Goal: Transaction & Acquisition: Book appointment/travel/reservation

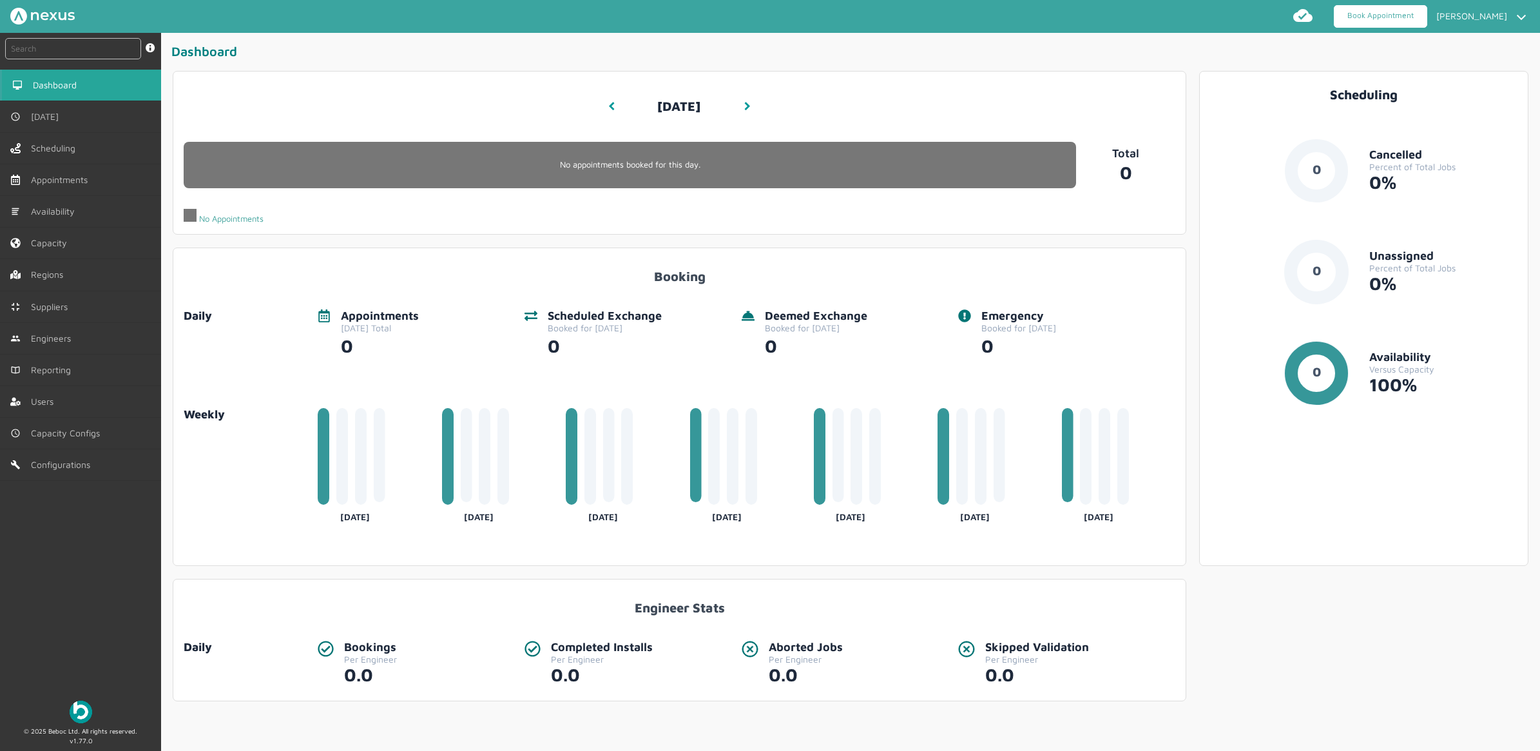
click at [1371, 10] on link "Book Appointment" at bounding box center [1380, 16] width 93 height 23
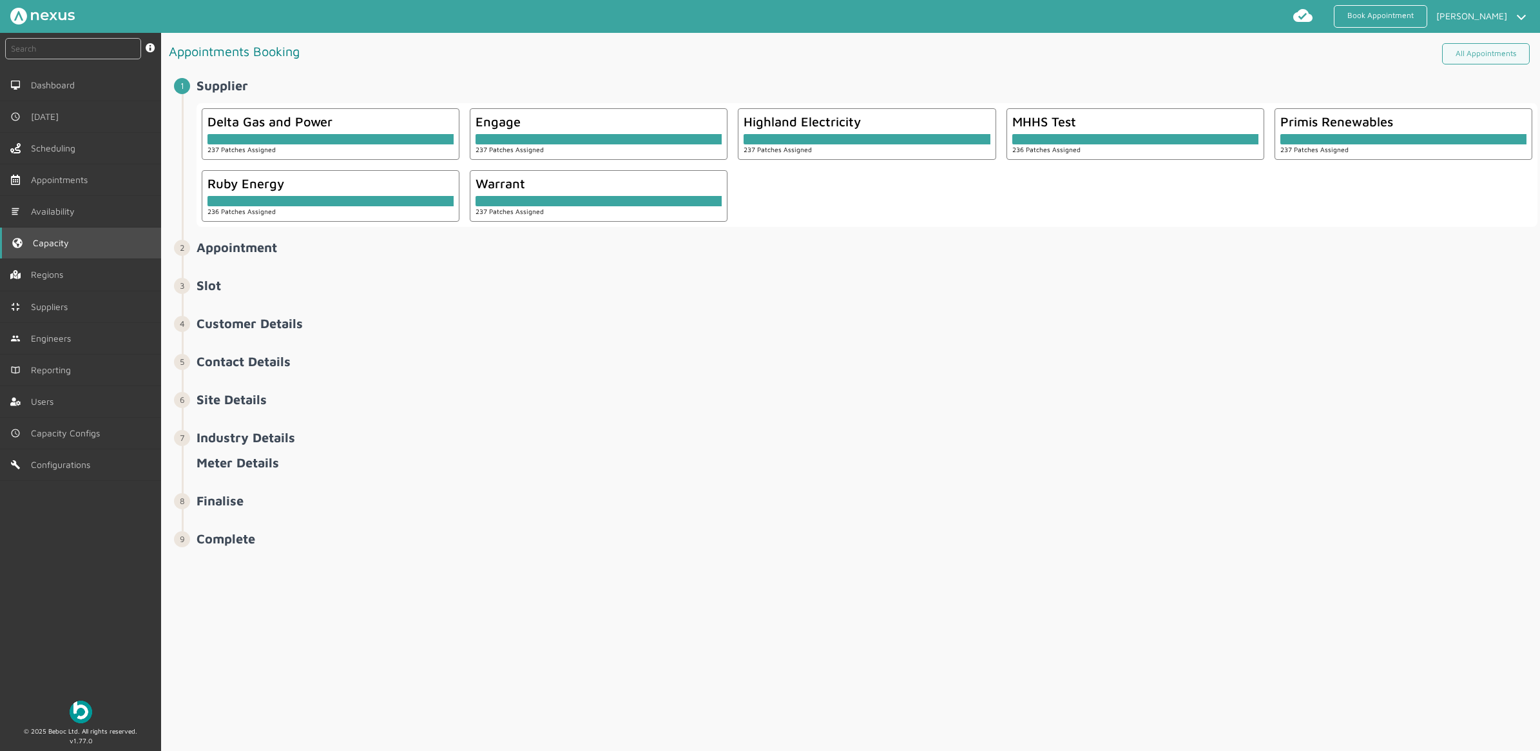
click at [62, 250] on link "Capacity" at bounding box center [80, 242] width 161 height 31
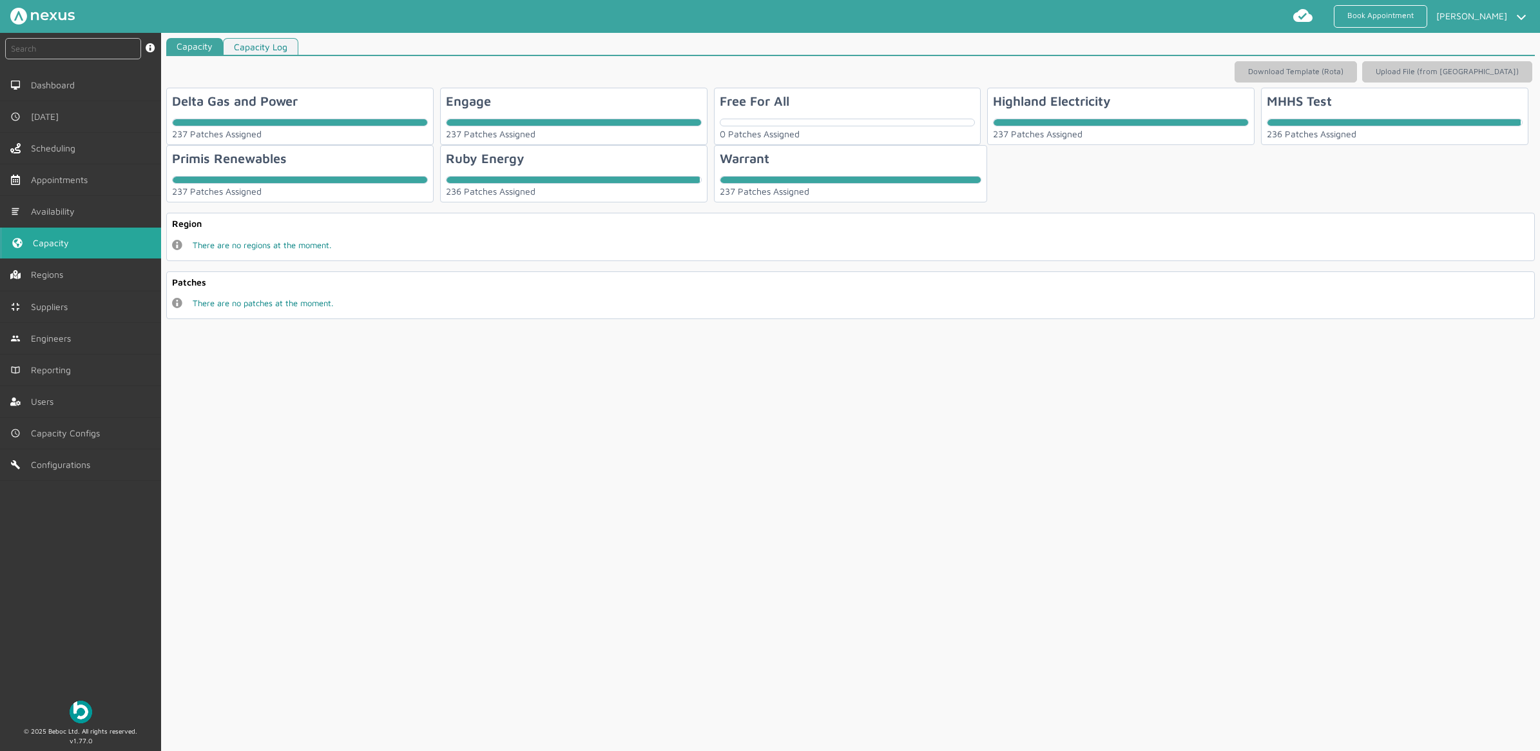
click at [643, 159] on div "Ruby Energy 236 Patches Assigned" at bounding box center [573, 173] width 267 height 57
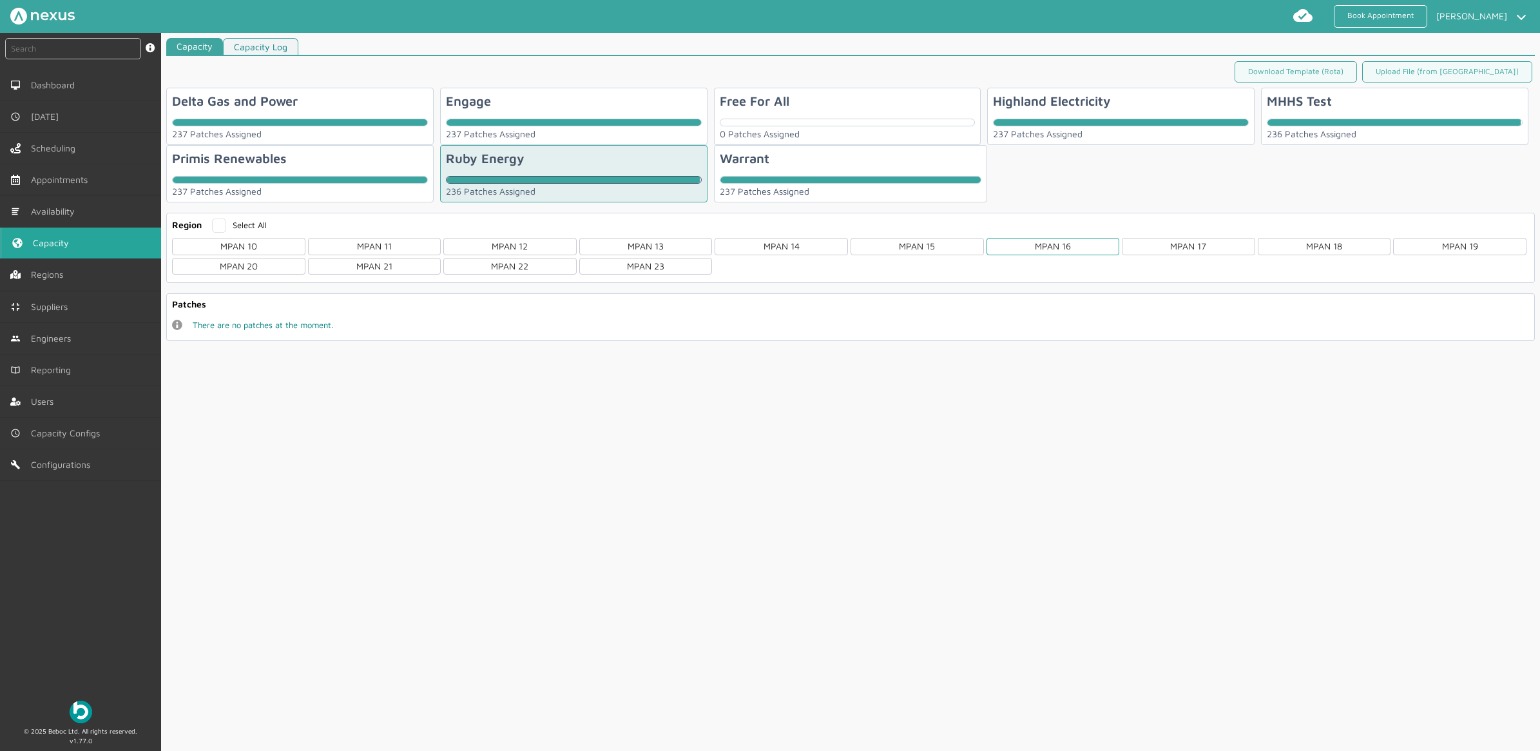
click at [1048, 248] on div "MPAN 16" at bounding box center [1052, 246] width 133 height 17
click at [519, 341] on div "NW06" at bounding box center [509, 342] width 133 height 17
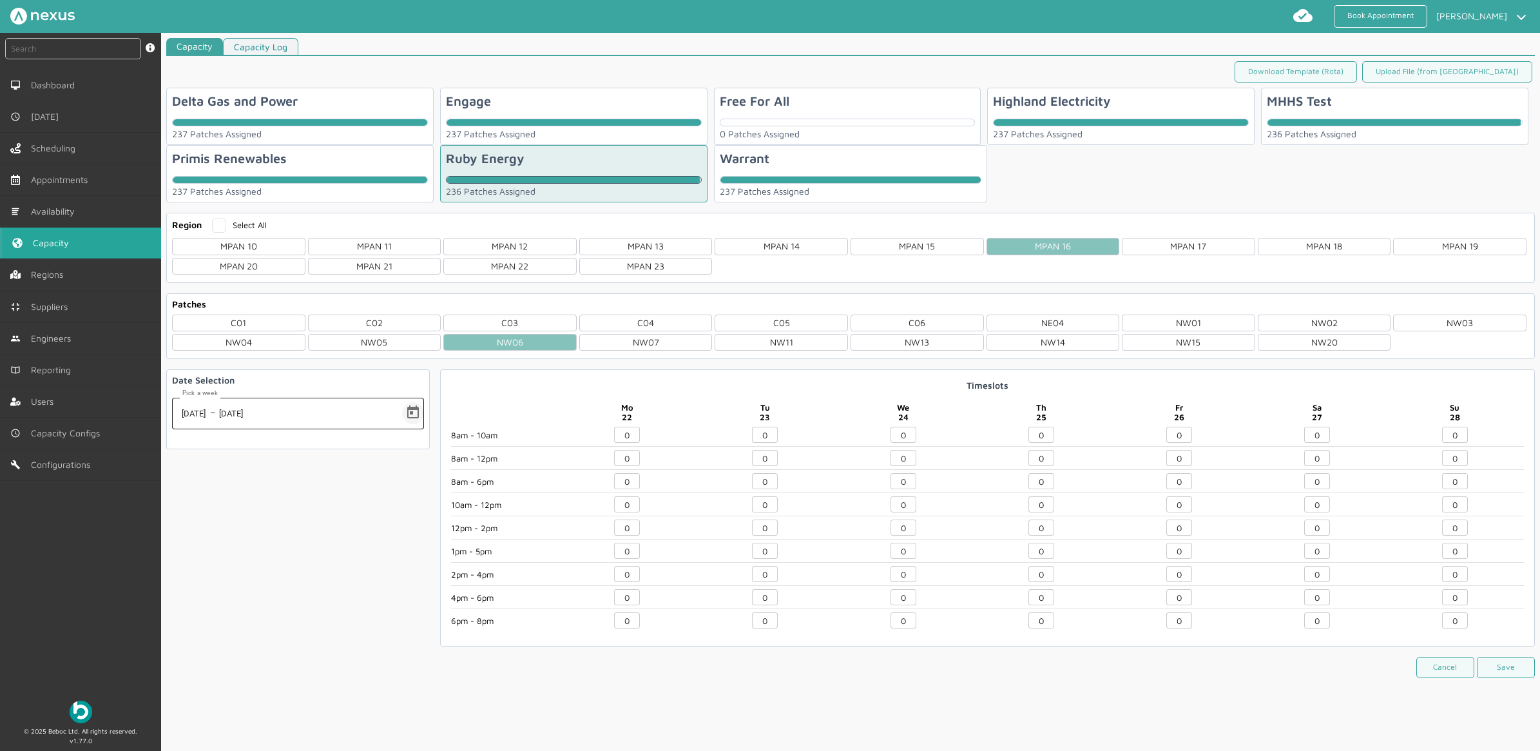
click at [412, 416] on span "Open calendar" at bounding box center [413, 413] width 31 height 31
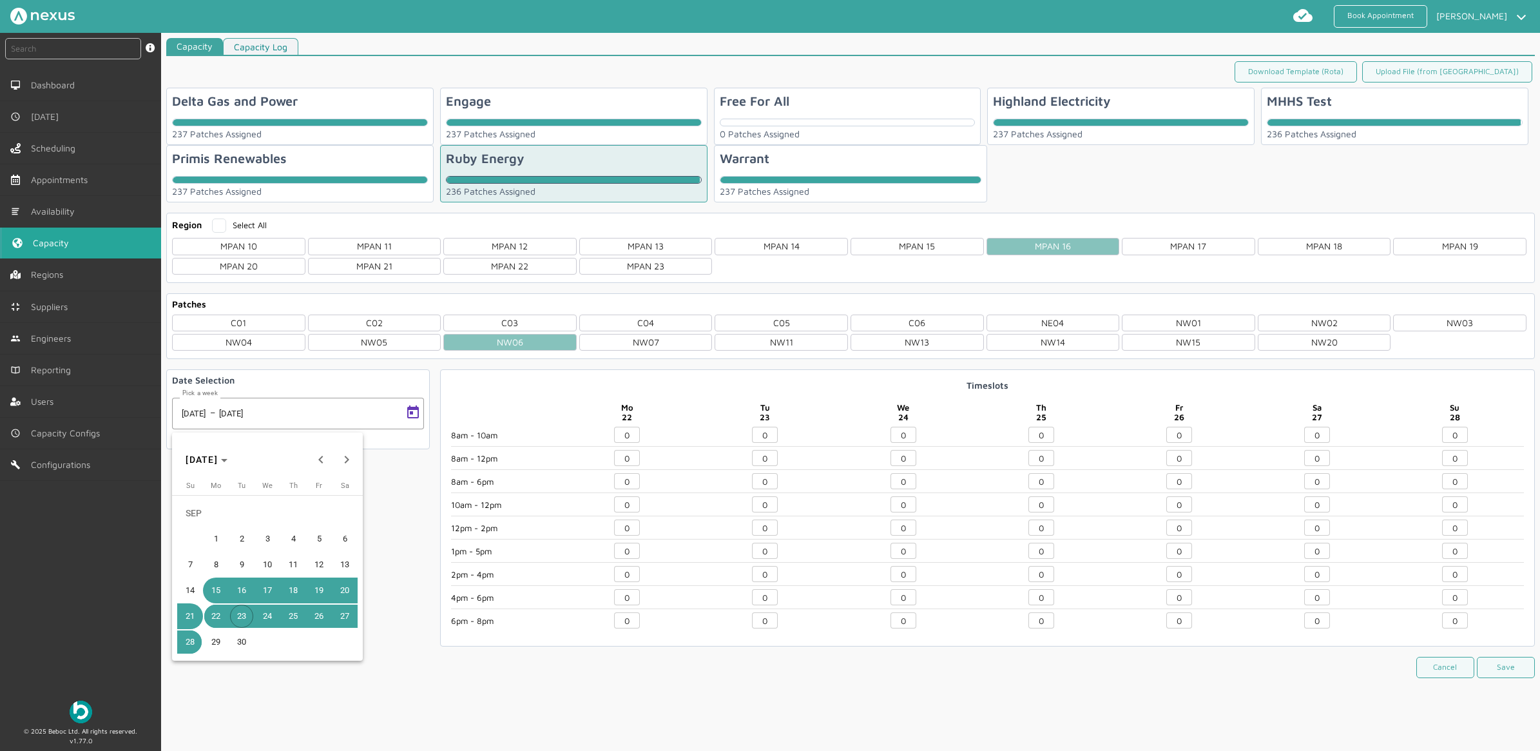
click at [281, 593] on button "18" at bounding box center [293, 590] width 26 height 26
type input "[DATE]"
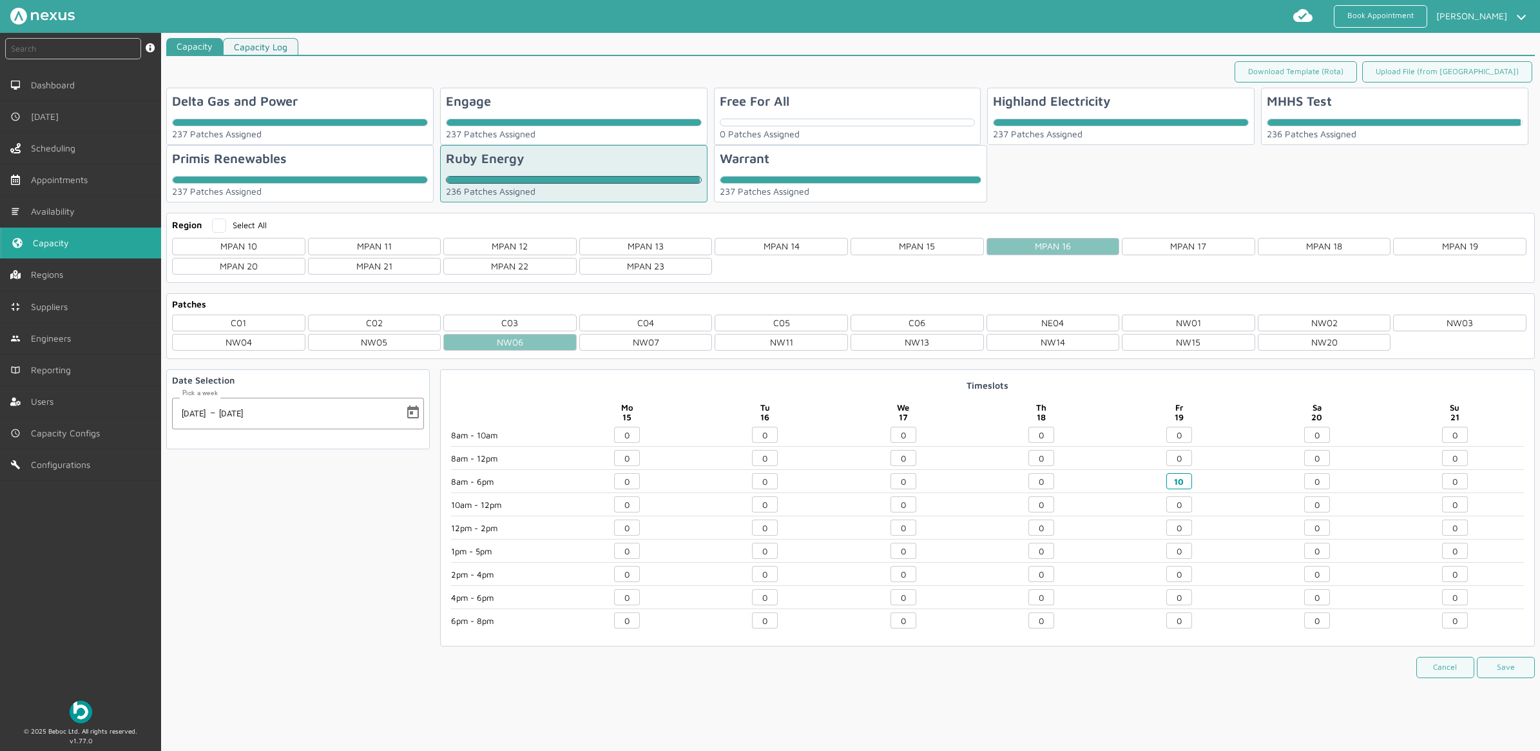
drag, startPoint x: 1183, startPoint y: 486, endPoint x: 1076, endPoint y: 476, distance: 107.5
click at [1060, 477] on div "8am - 10am 8am - 12pm 8am - 6pm 10am - 12pm 12pm - 2pm 1pm - 5pm 2pm - 4pm 4pm …" at bounding box center [987, 531] width 1073 height 209
type input "0"
click at [1488, 670] on button "Save" at bounding box center [1506, 667] width 58 height 21
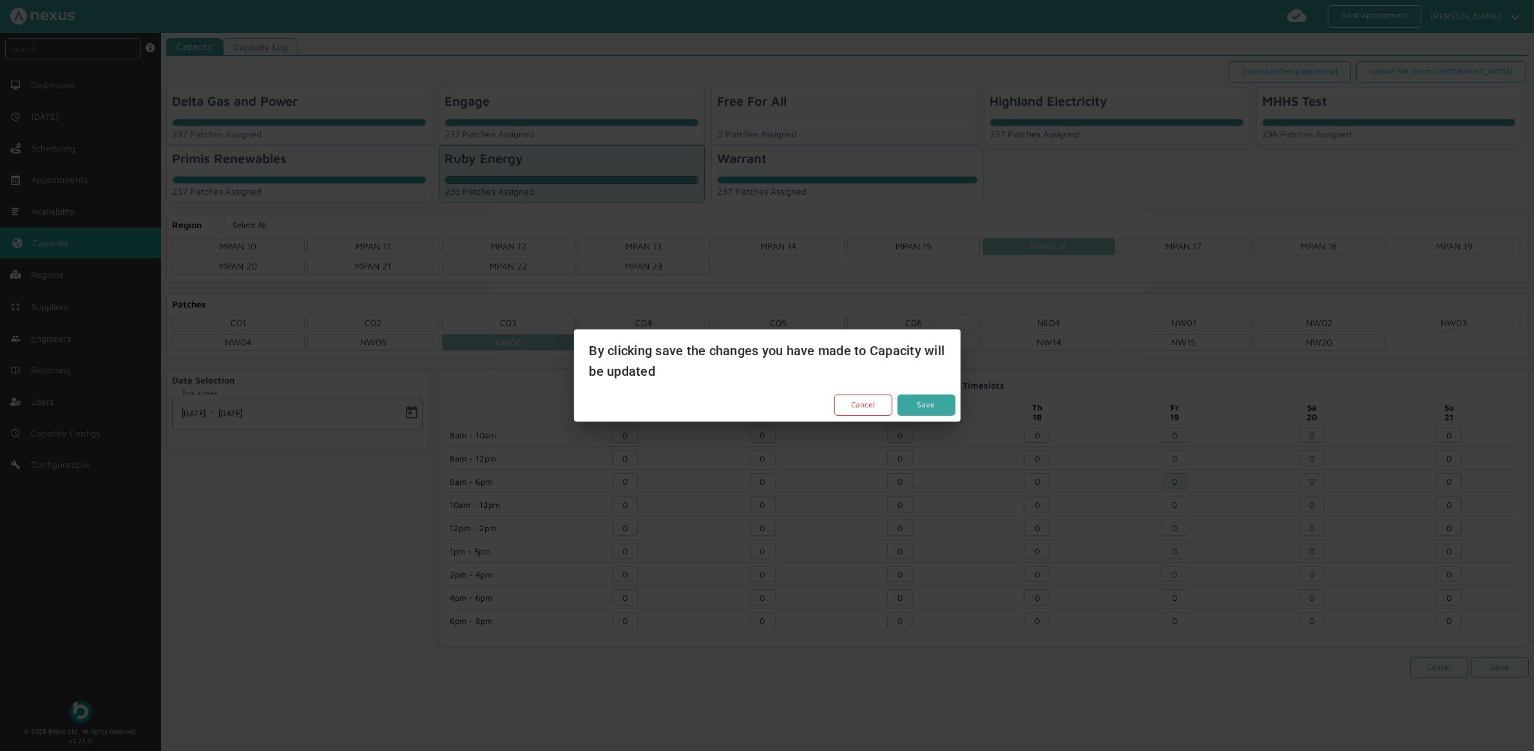
click at [932, 403] on button "Save" at bounding box center [927, 404] width 58 height 21
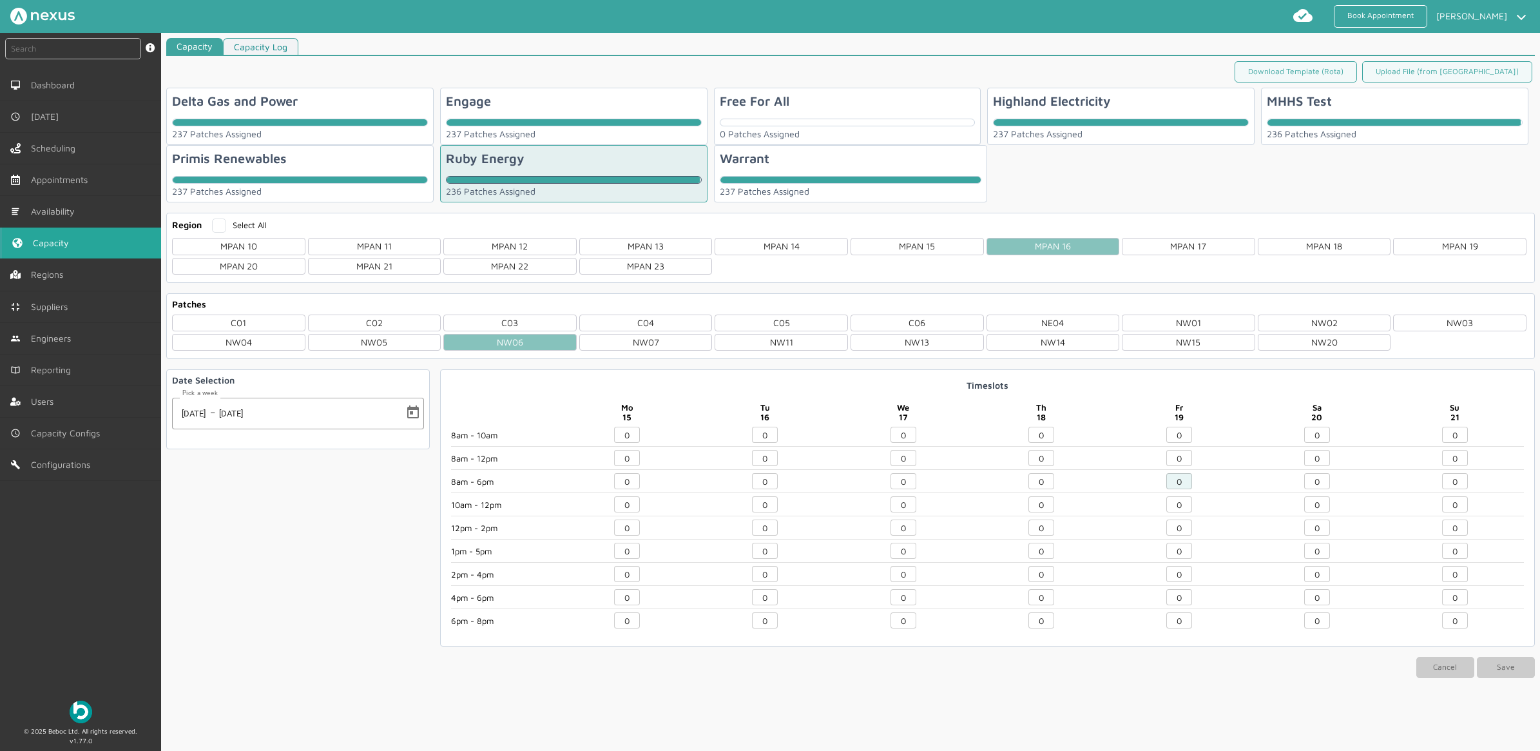
click at [397, 398] on div "Date Selection Pick a week [DATE] [DATE] – [DATE] [DATE]" at bounding box center [298, 409] width 264 height 80
click at [418, 417] on span "Open calendar" at bounding box center [413, 413] width 31 height 31
click at [236, 613] on span "23" at bounding box center [241, 615] width 23 height 23
type input "[DATE]"
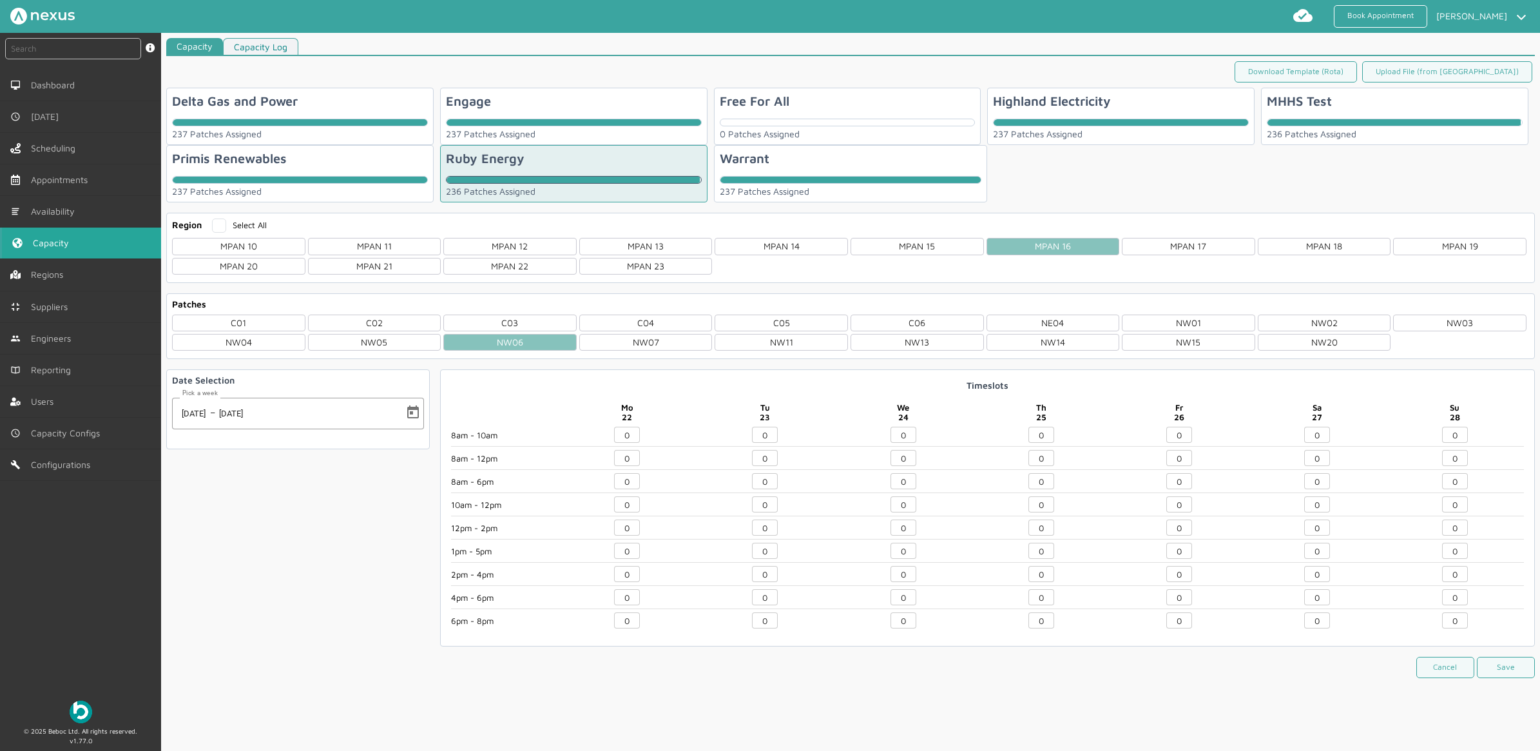
drag, startPoint x: 765, startPoint y: 477, endPoint x: 610, endPoint y: 494, distance: 156.1
click at [610, 494] on div "8am - 10am 8am - 12pm 8am - 6pm 10am - 12pm 12pm - 2pm 1pm - 5pm 2pm - 4pm 4pm …" at bounding box center [987, 531] width 1073 height 209
type input "1"
type input "10"
click at [1513, 669] on button "Save" at bounding box center [1506, 667] width 58 height 21
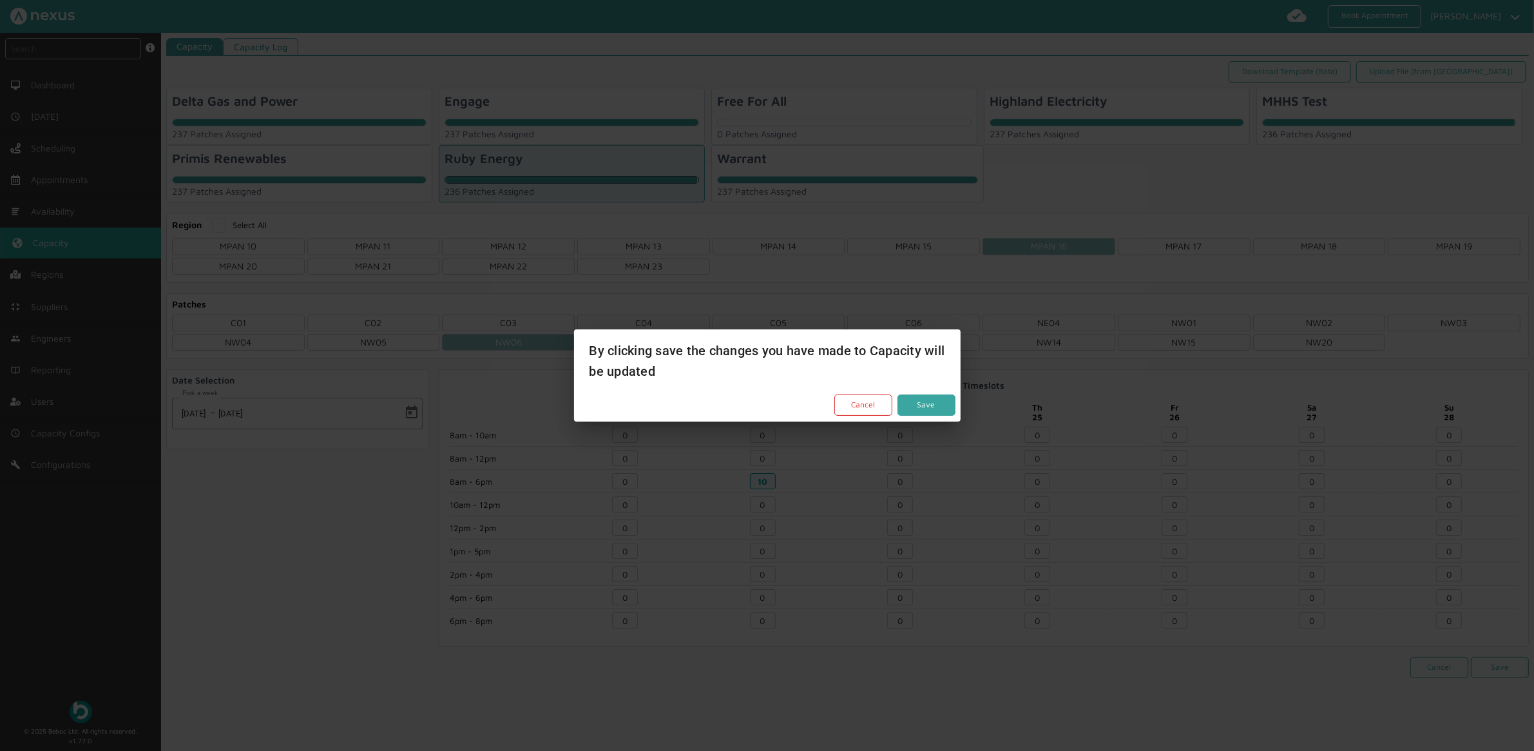
click at [928, 398] on button "Save" at bounding box center [927, 404] width 58 height 21
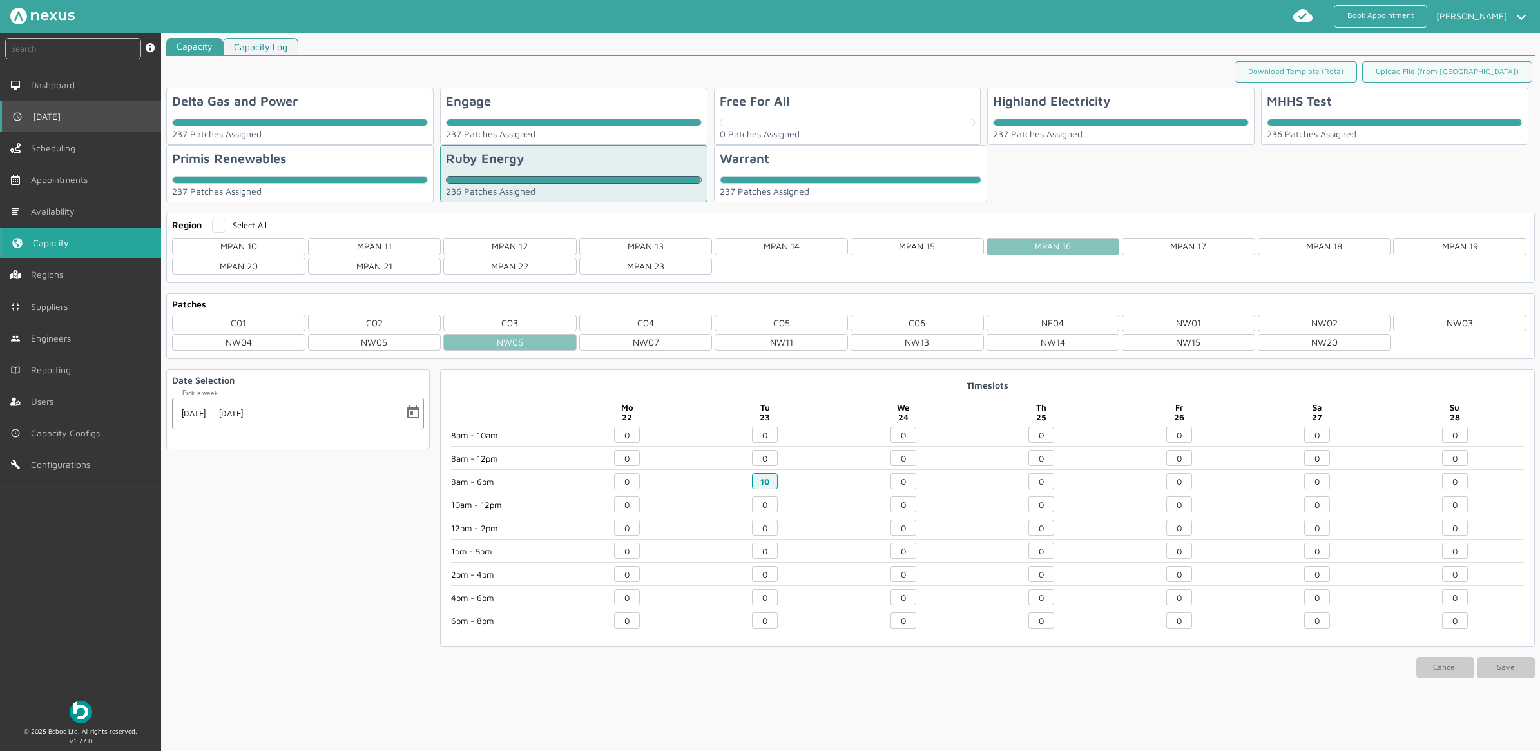
click at [47, 129] on link "[DATE]" at bounding box center [80, 116] width 161 height 31
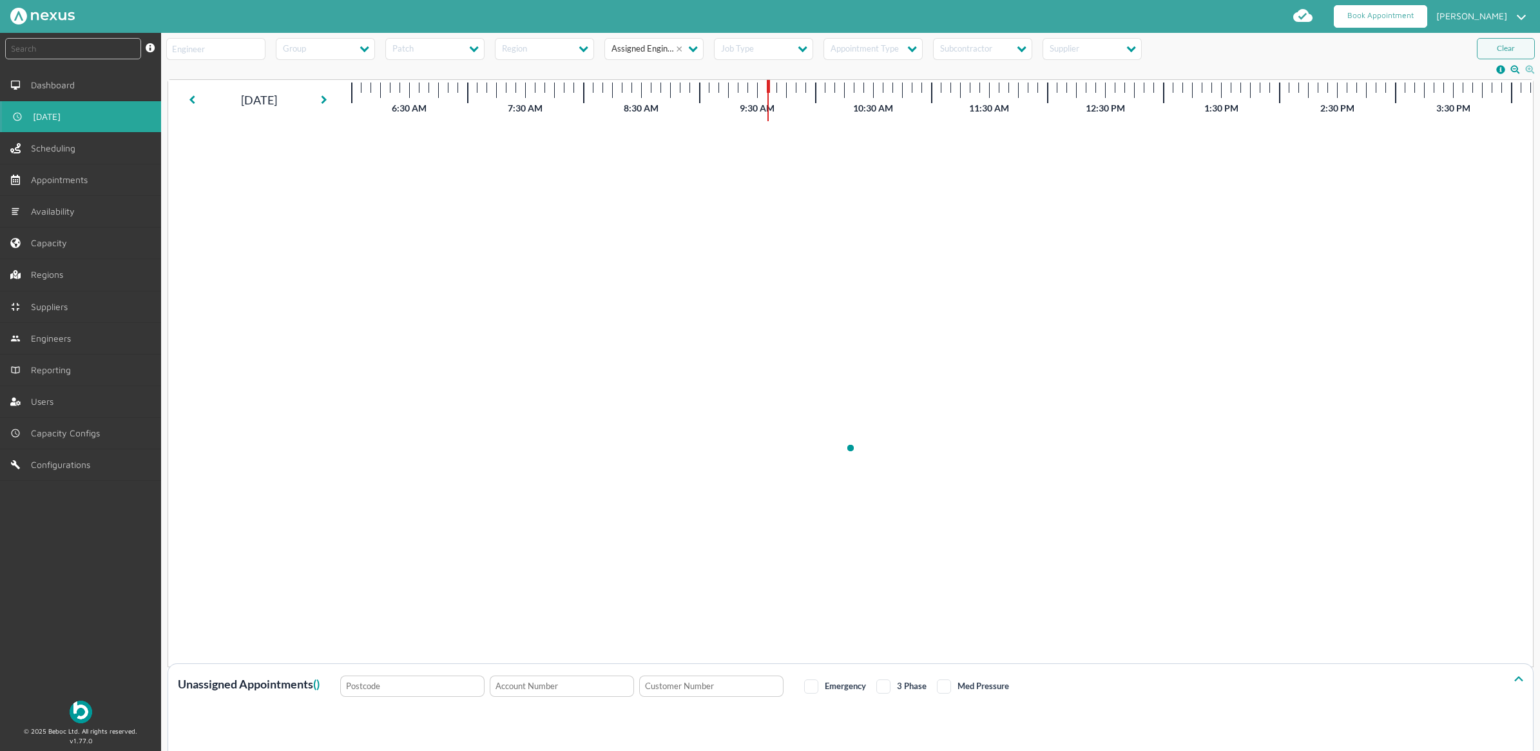
click at [1358, 13] on link "Book Appointment" at bounding box center [1380, 16] width 93 height 23
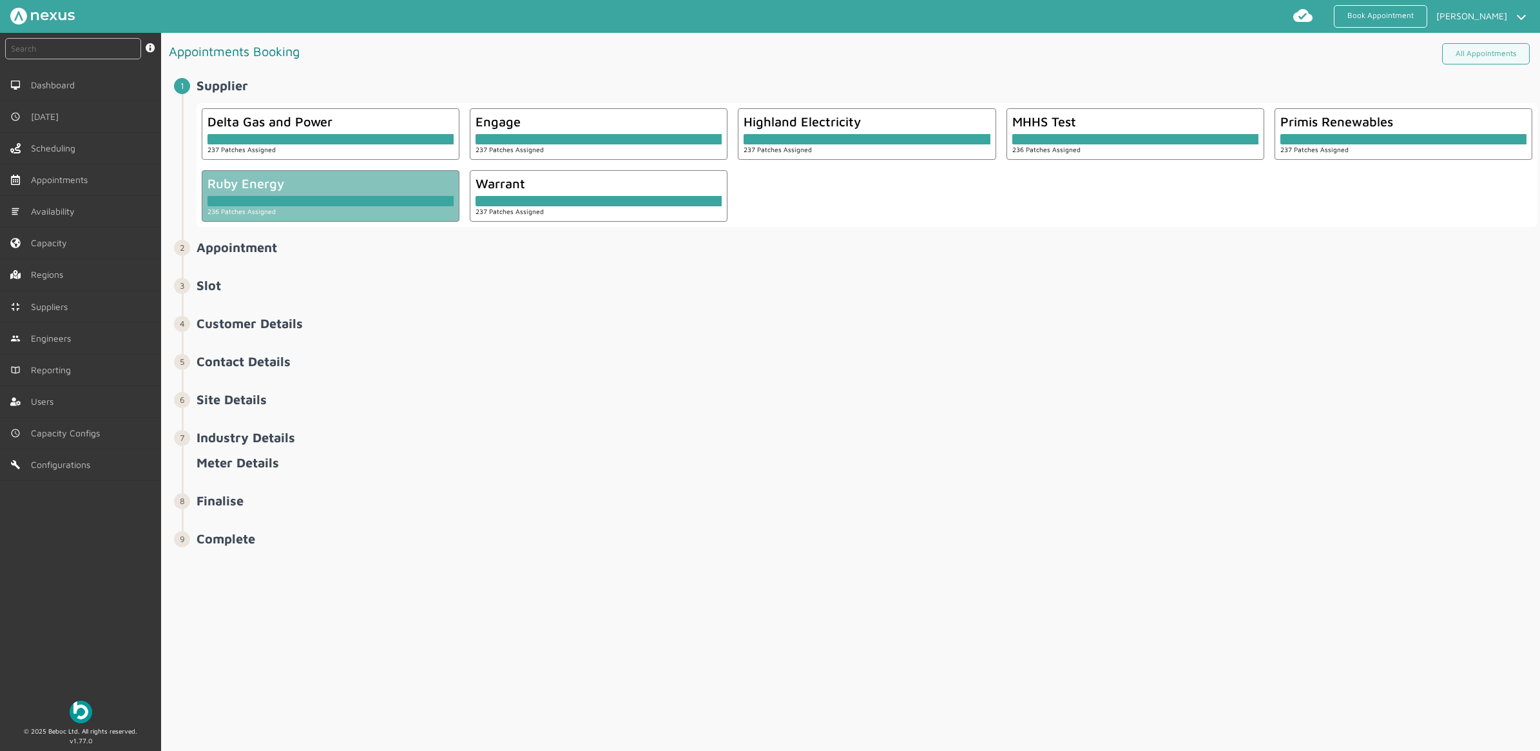
click at [284, 189] on div "Ruby Energy" at bounding box center [330, 183] width 246 height 15
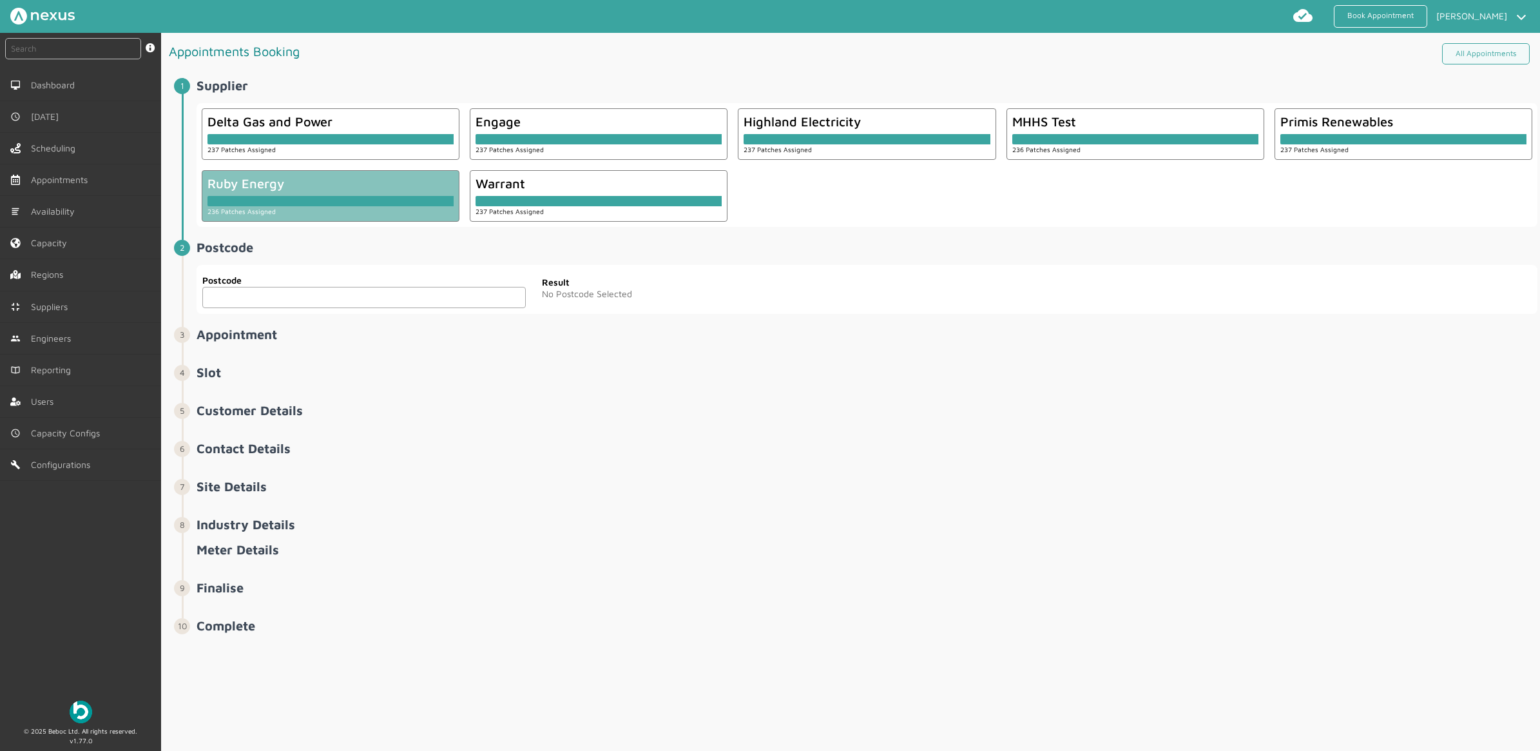
click at [351, 293] on input "text" at bounding box center [363, 297] width 323 height 21
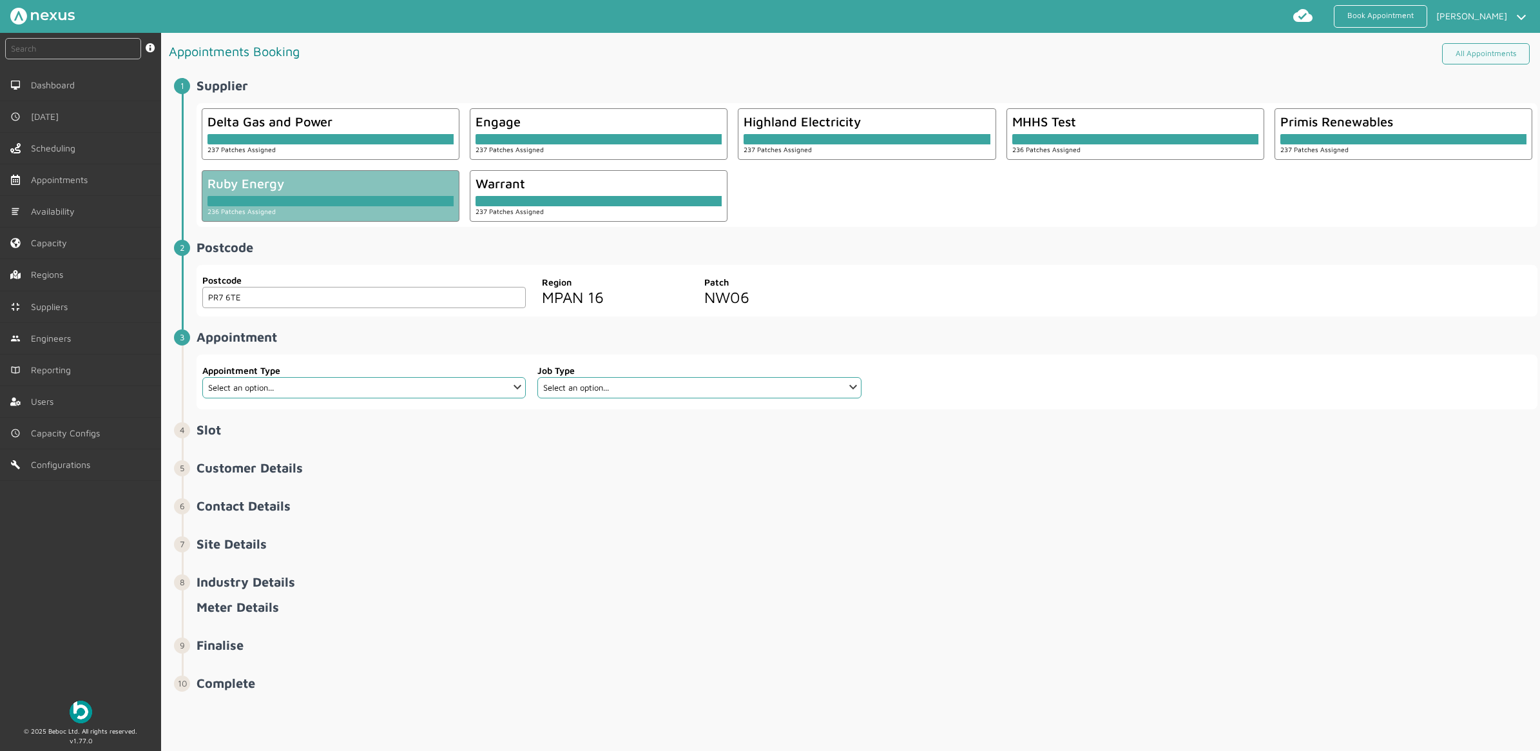
type input "PR7 6TE"
click at [262, 393] on select "Select an option... Additional Work Check Meter Electric Vehicle Emergency Exch…" at bounding box center [363, 387] width 323 height 21
select select "7: 6422ec7fcd44966678f35e74"
click at [202, 378] on select "Select an option... Additional Work Check Meter Electric Vehicle Emergency Exch…" at bounding box center [363, 387] width 323 height 21
click at [665, 381] on select "Select an option... Communication Device Exchange De-Energise Energise Meter Ex…" at bounding box center [698, 387] width 323 height 21
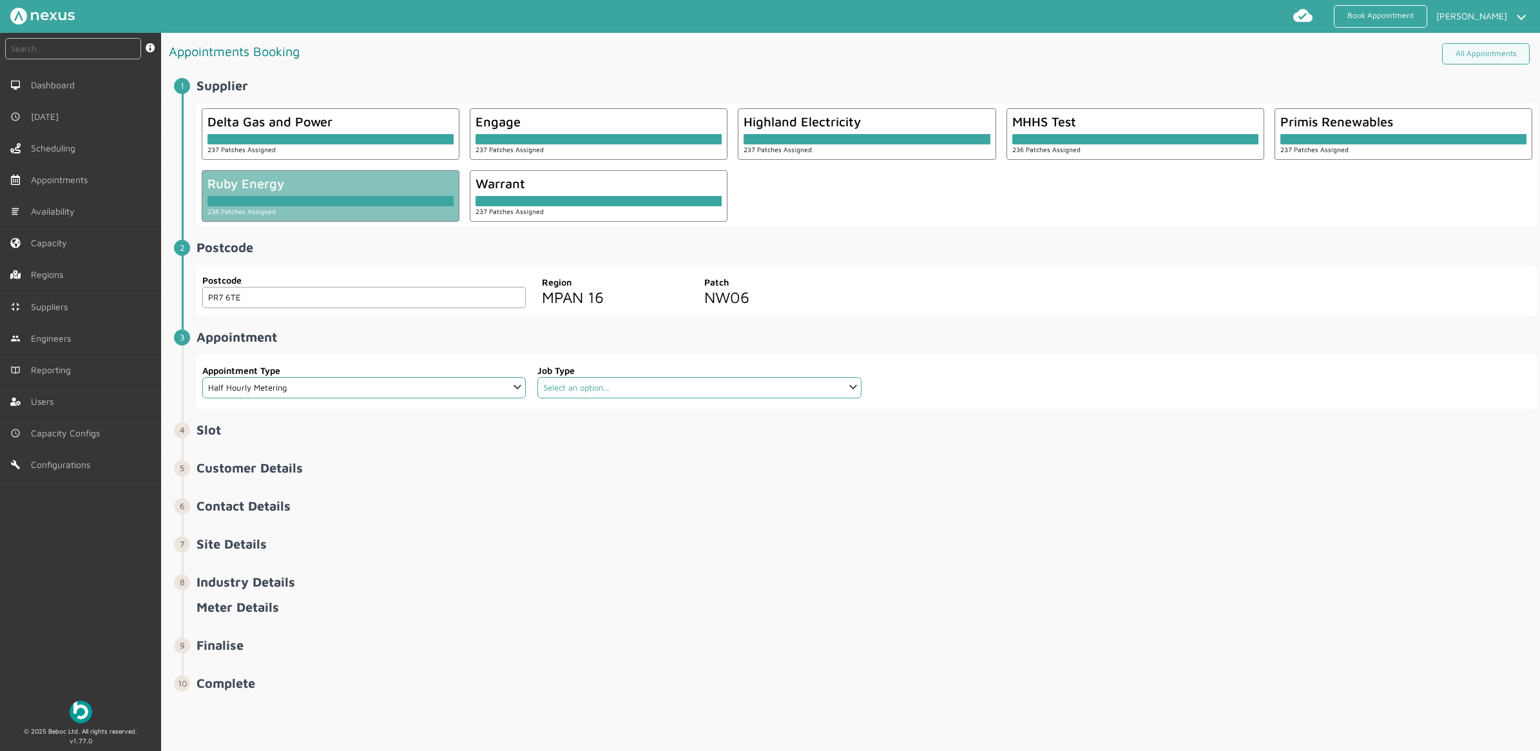
select select "8: 648b5f9164a2910e14c32d25"
click at [537, 378] on select "Select an option... Communication Device Exchange De-Energise Energise Meter Ex…" at bounding box center [698, 387] width 323 height 21
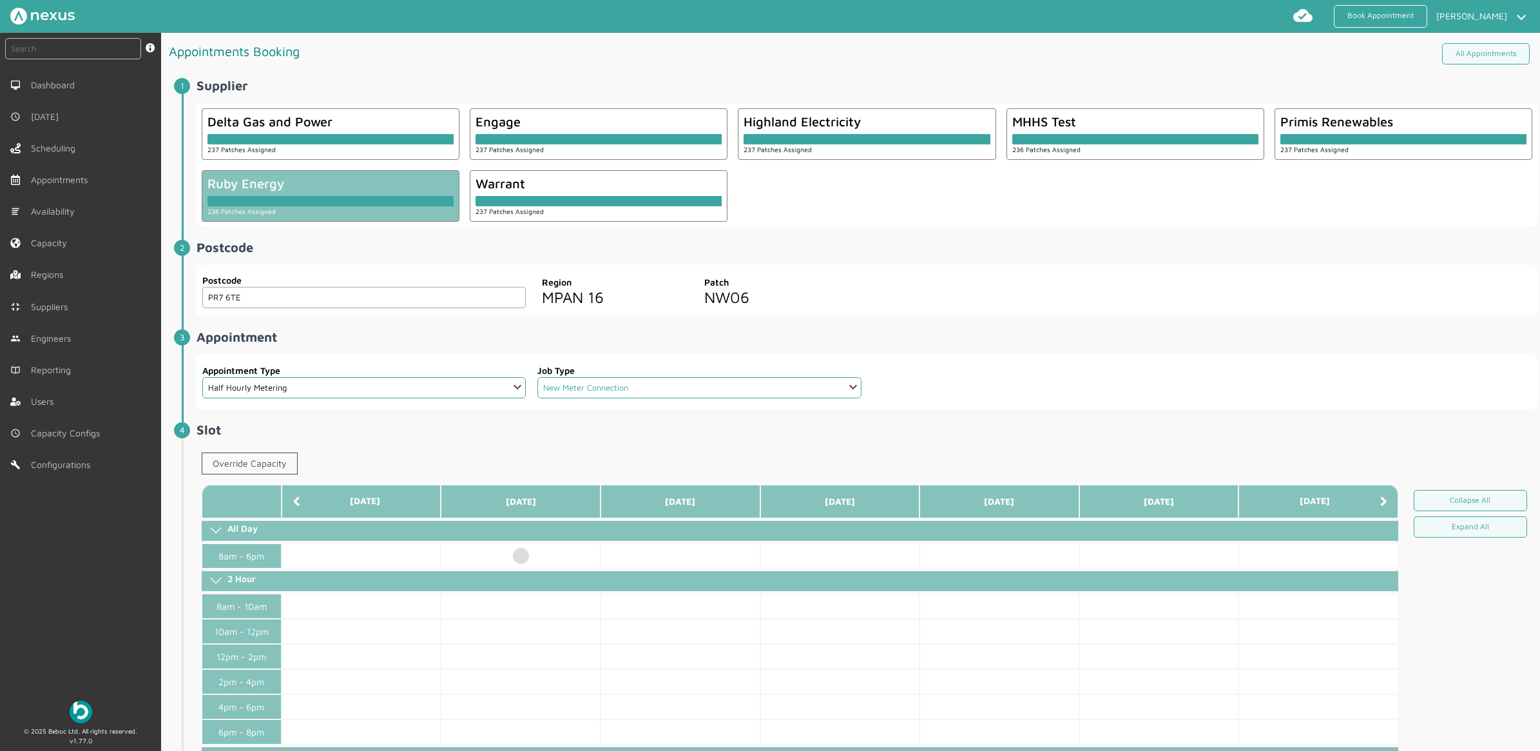
scroll to position [81, 0]
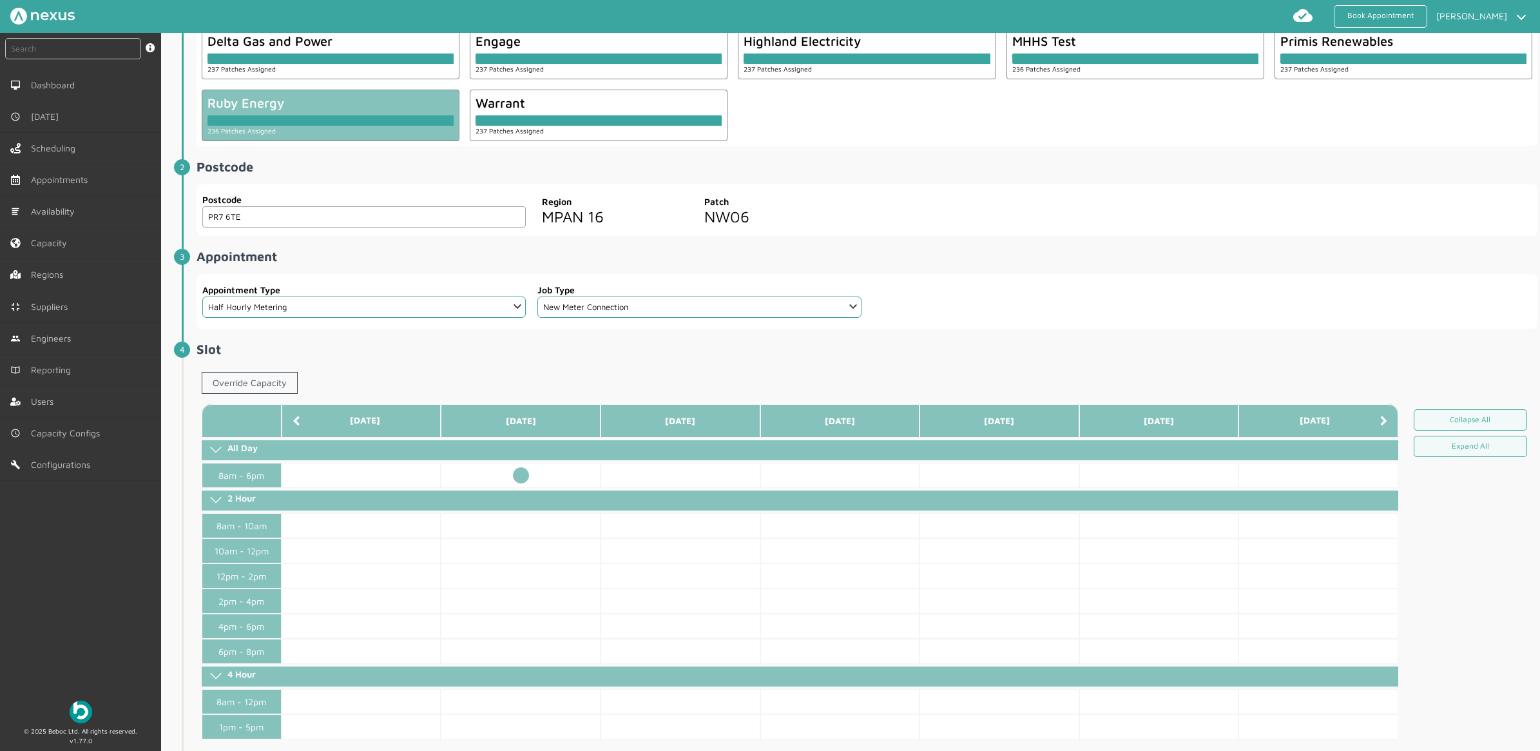
click at [523, 475] on td at bounding box center [521, 475] width 160 height 25
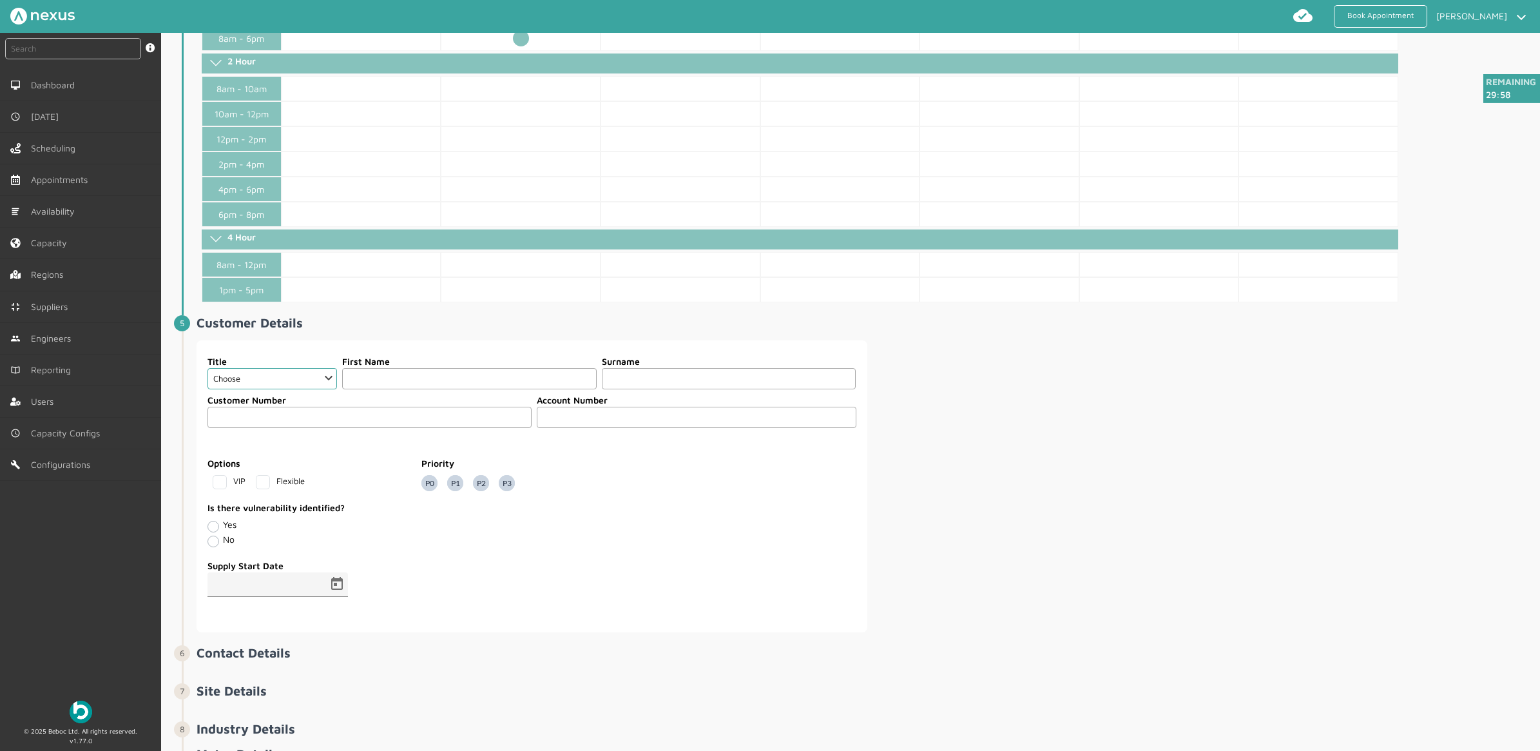
scroll to position [564, 0]
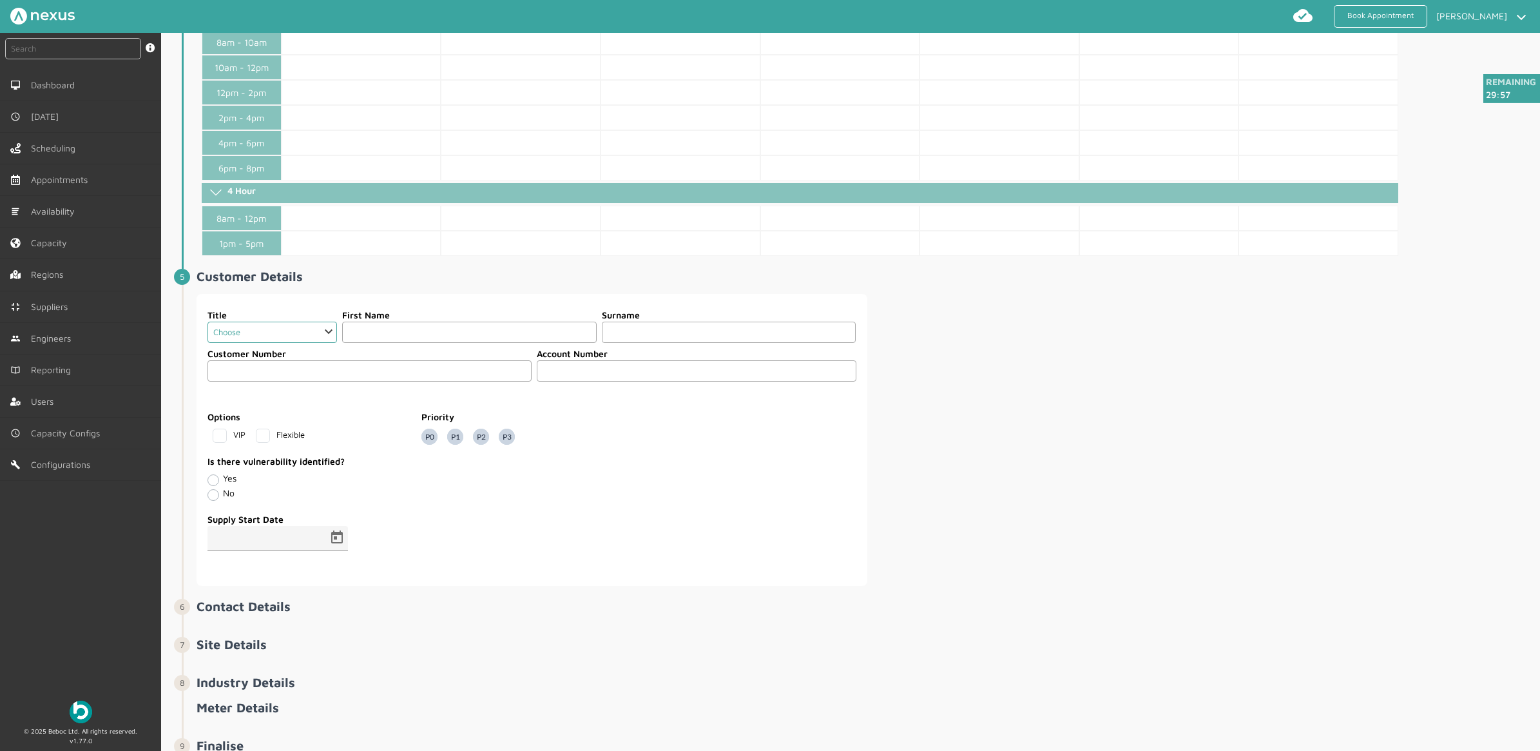
click at [314, 337] on select "Choose Dr Mr Mrs Miss Ms [PERSON_NAME][DEMOGRAPHIC_DATA]" at bounding box center [272, 332] width 130 height 21
select select "2: Mr"
click at [207, 327] on select "Choose Dr Mr Mrs Miss Ms [PERSON_NAME][DEMOGRAPHIC_DATA]" at bounding box center [272, 332] width 130 height 21
click at [543, 311] on fieldset "Title Choose Dr Mr Mrs Miss Ms [PERSON_NAME] Sir [DEMOGRAPHIC_DATA] First Name …" at bounding box center [532, 323] width 650 height 39
drag, startPoint x: 529, startPoint y: 336, endPoint x: 522, endPoint y: 342, distance: 9.6
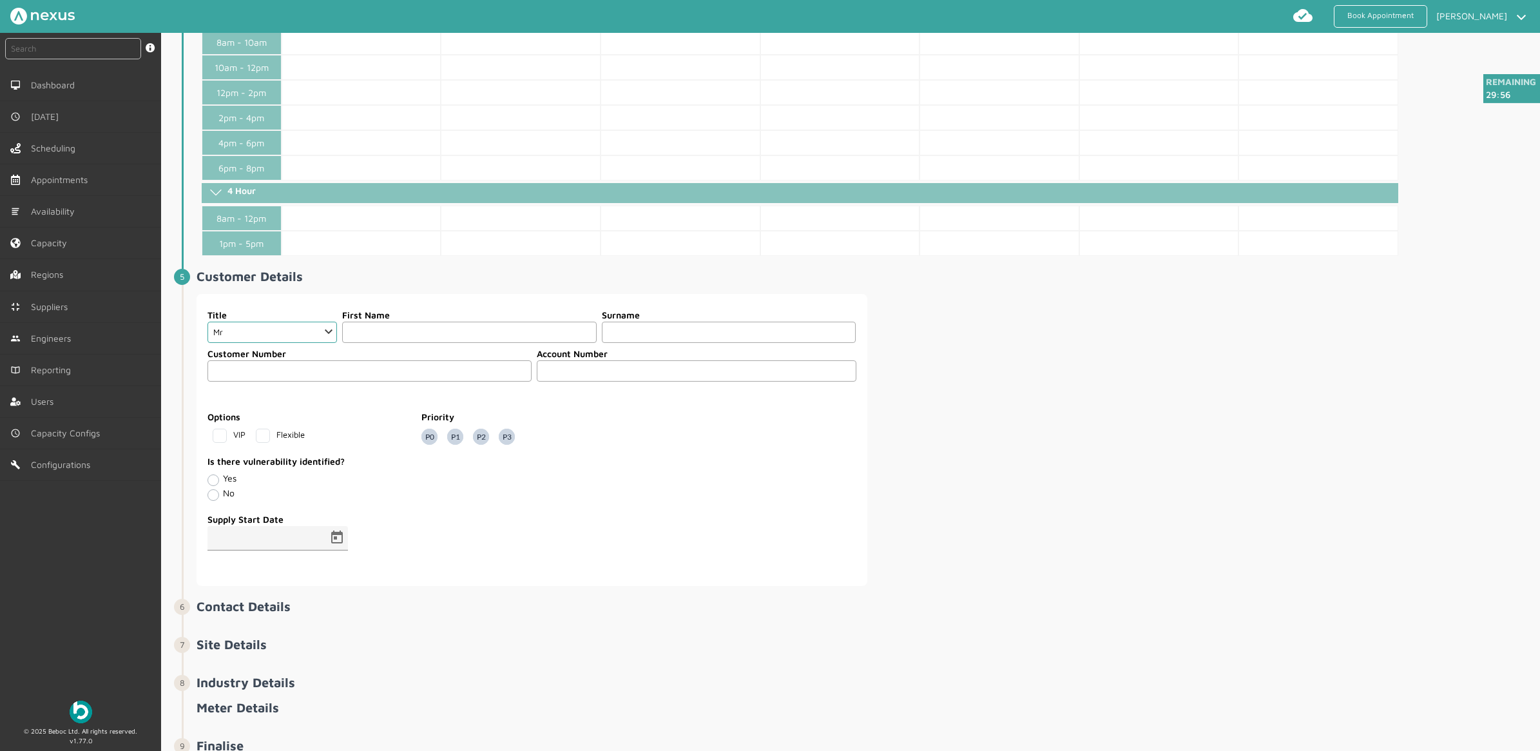
click at [526, 339] on input "text" at bounding box center [469, 332] width 255 height 21
type input "Customer"
type input "Ninety Four"
type input "94"
click at [332, 546] on span "Open calendar" at bounding box center [337, 538] width 31 height 31
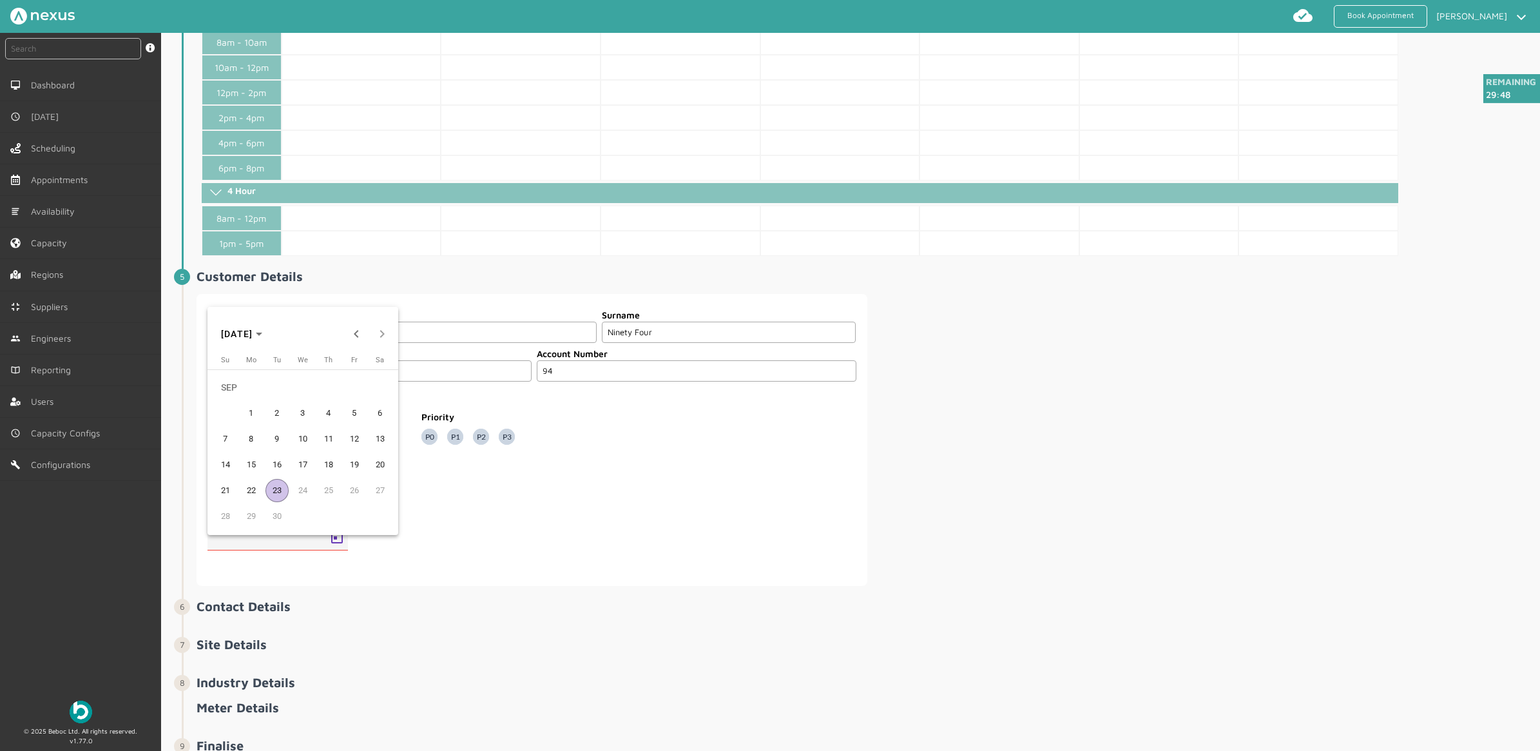
click at [273, 474] on span "16" at bounding box center [276, 464] width 23 height 23
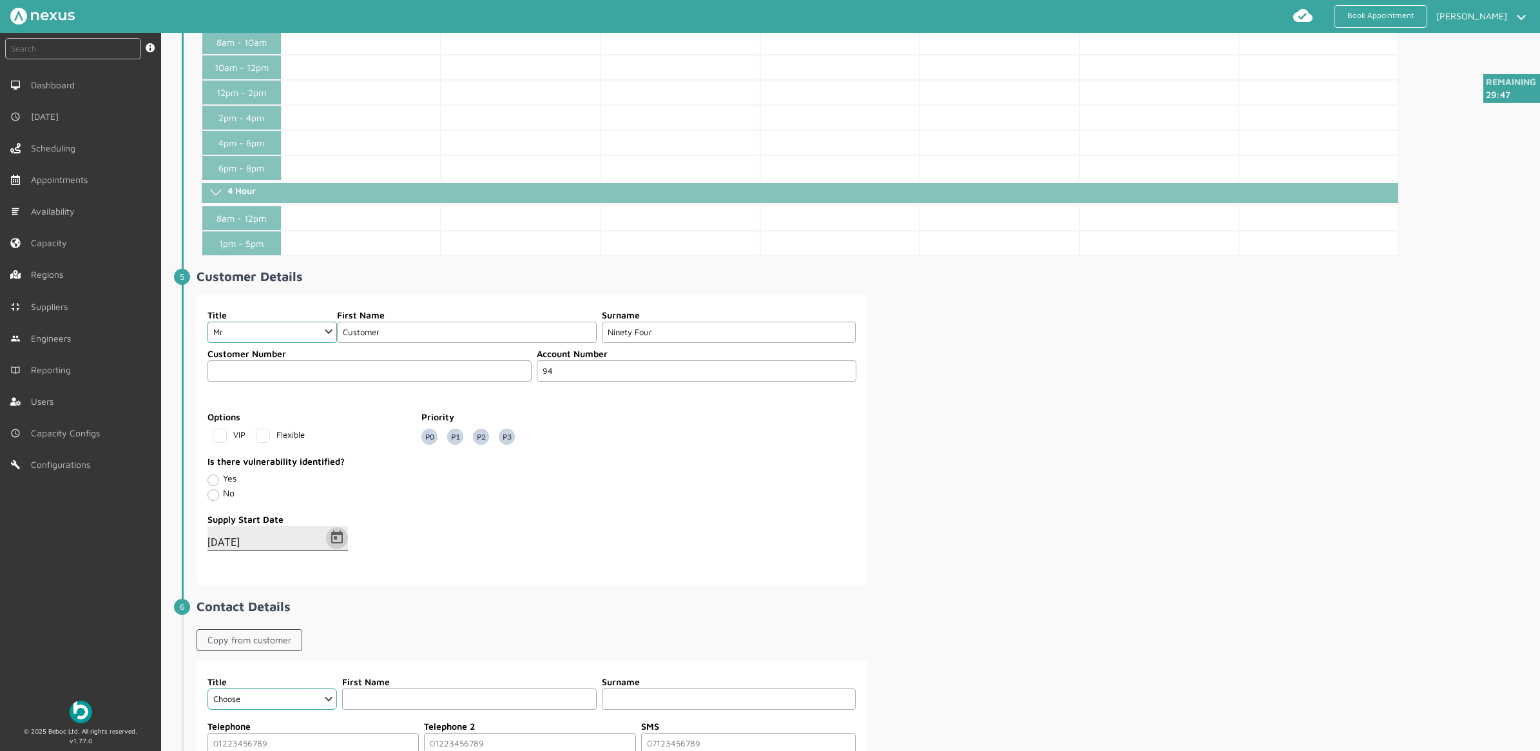
click at [338, 549] on span "Open calendar" at bounding box center [337, 538] width 31 height 31
click at [273, 494] on span "23" at bounding box center [276, 490] width 23 height 23
type input "[DATE]"
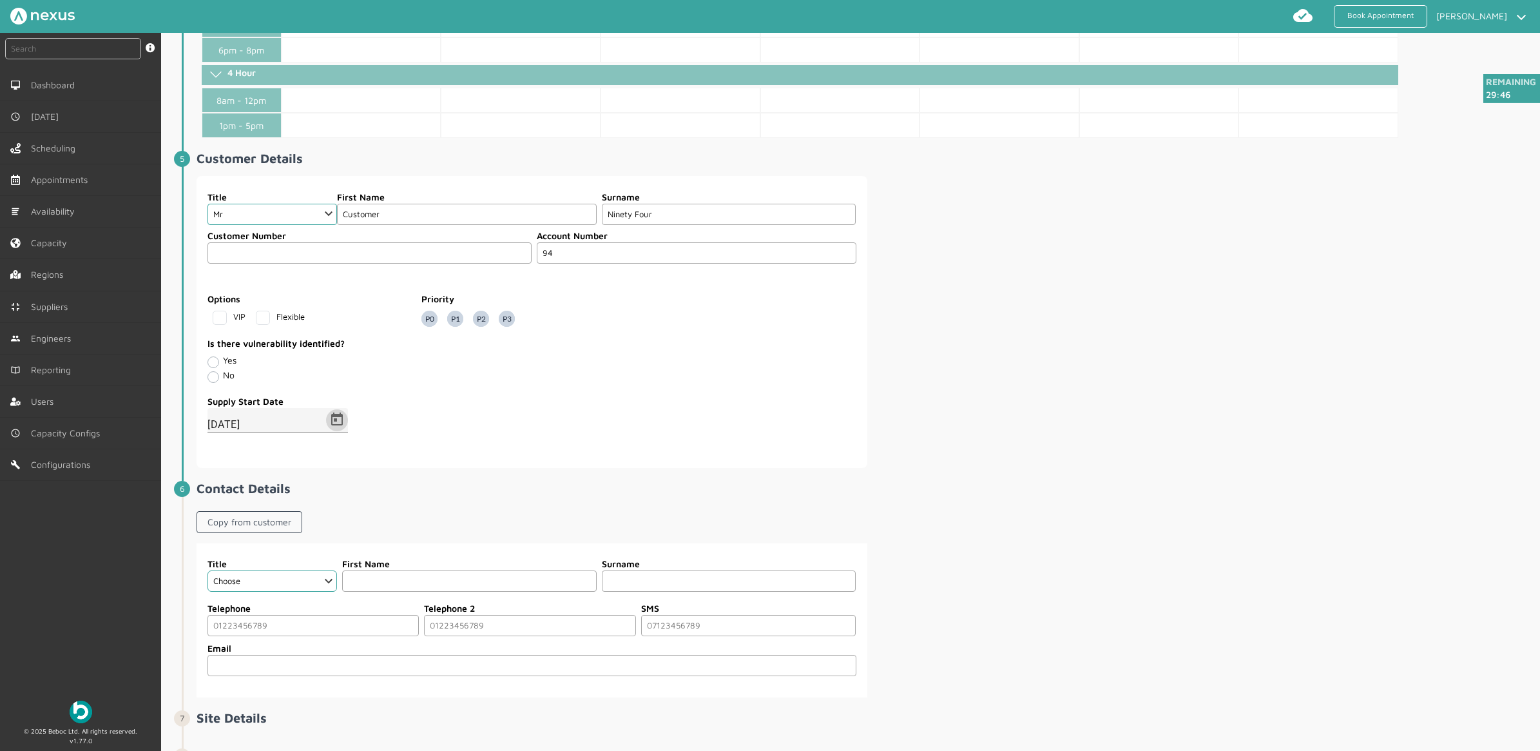
scroll to position [849, 0]
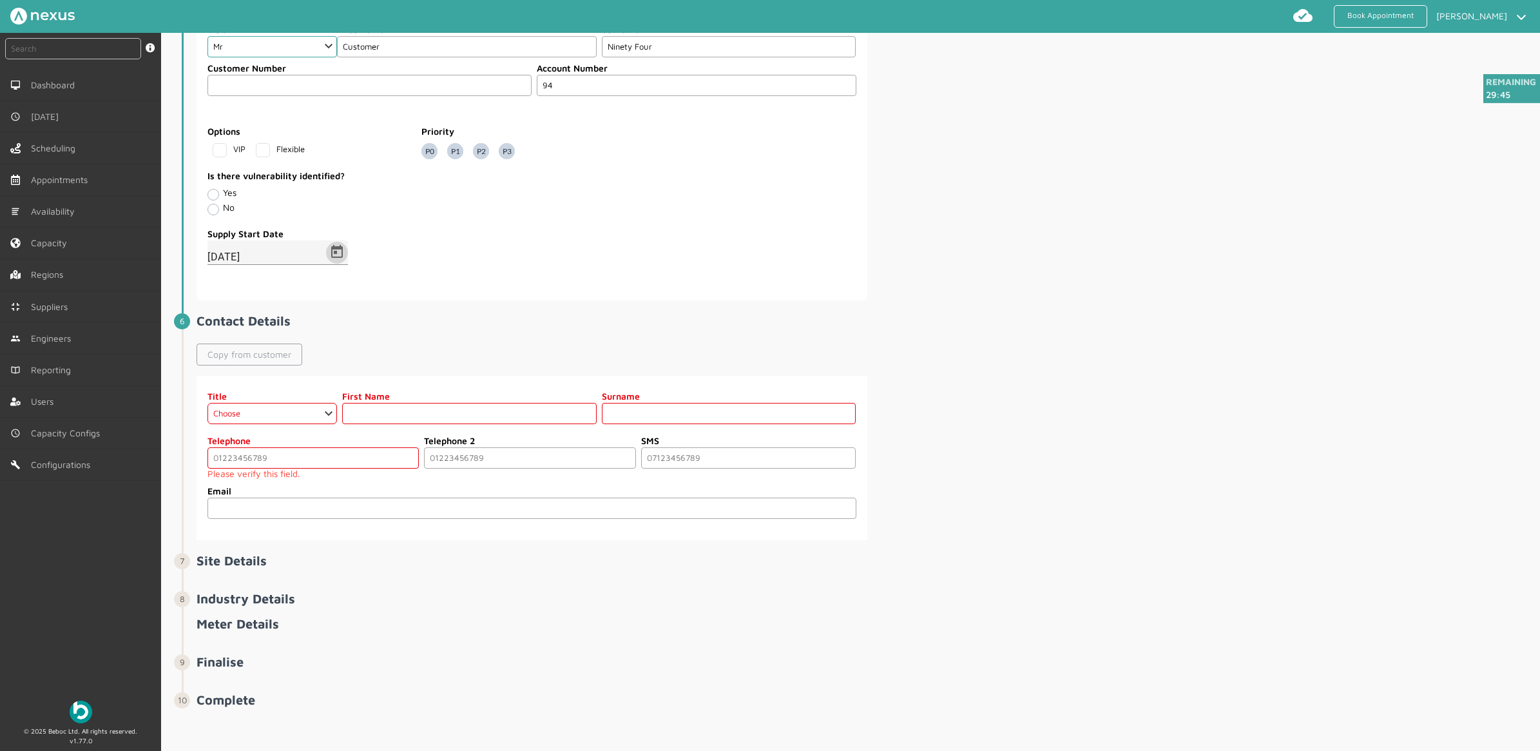
click at [258, 361] on link "Copy from customer" at bounding box center [250, 354] width 106 height 22
select select "2: Mr"
type input "Customer"
type input "Ninety Four"
drag, startPoint x: 289, startPoint y: 454, endPoint x: 284, endPoint y: 465, distance: 11.8
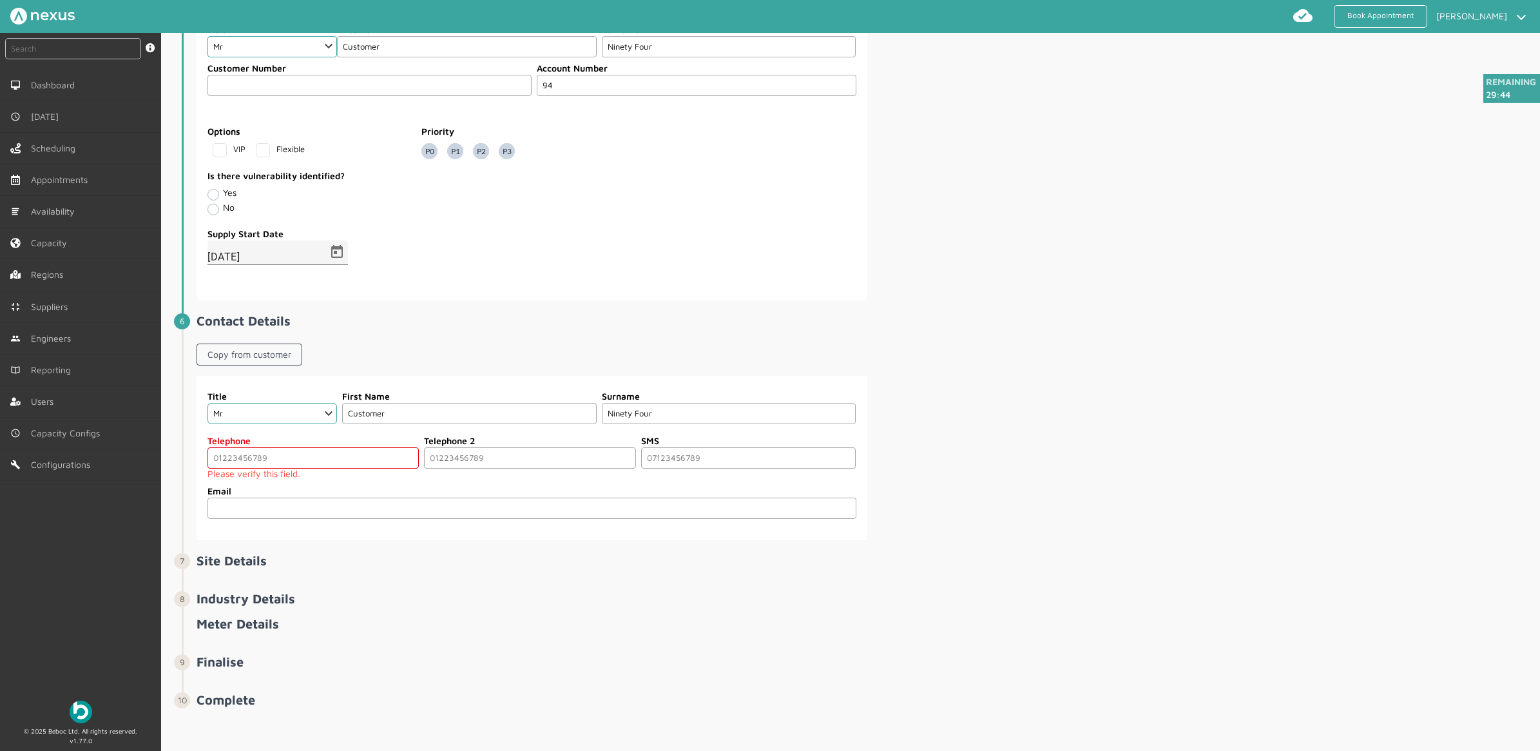
click at [288, 447] on label "Telephone" at bounding box center [312, 441] width 211 height 14
click at [285, 467] on input "tel" at bounding box center [312, 457] width 211 height 21
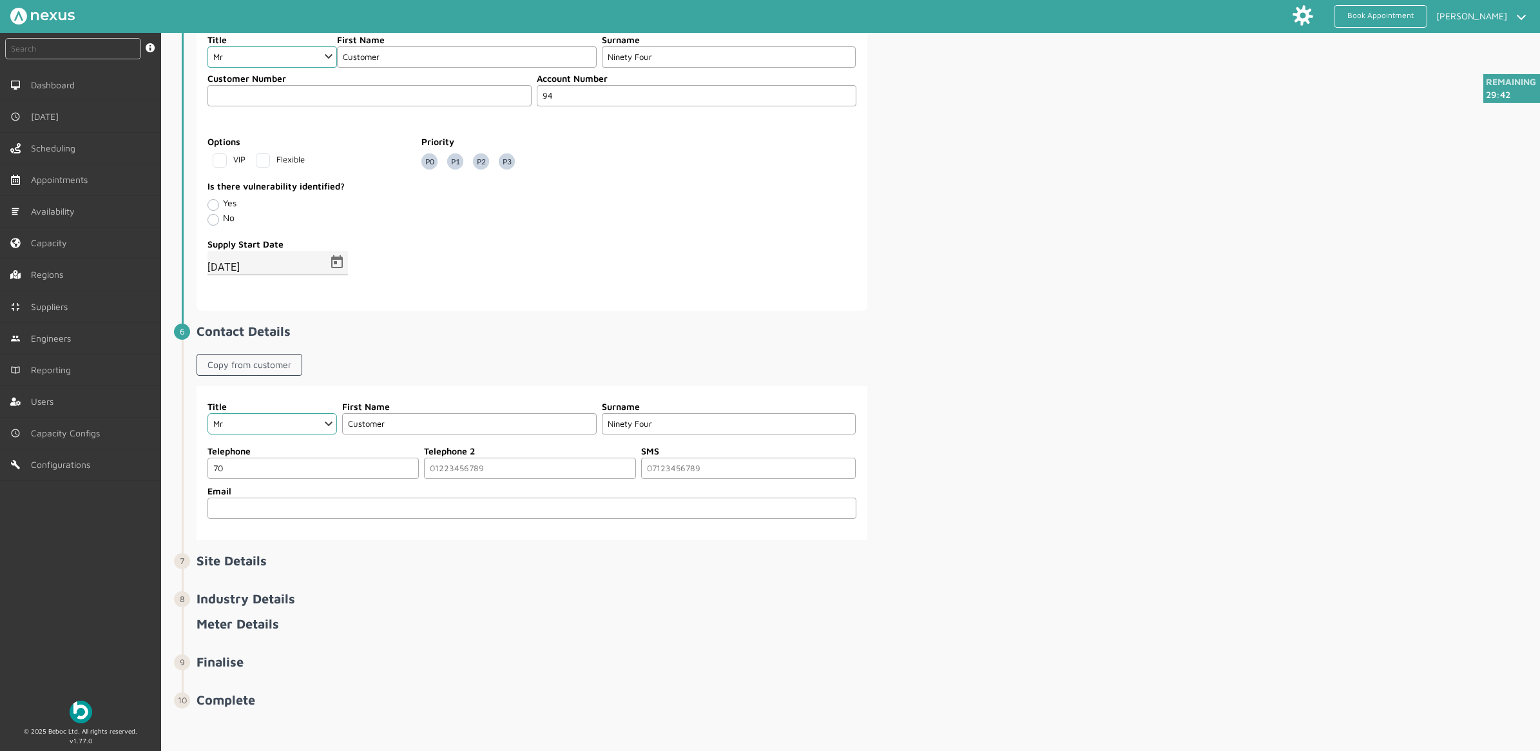
type input "7"
type input "07000000000"
click at [1140, 342] on span "Contact Details Copy from customer Title Choose Dr Mr Mrs Miss Ms [PERSON_NAME]…" at bounding box center [867, 431] width 1341 height 216
click at [539, 472] on input "tel" at bounding box center [529, 467] width 211 height 21
drag, startPoint x: 503, startPoint y: 497, endPoint x: 490, endPoint y: 511, distance: 19.1
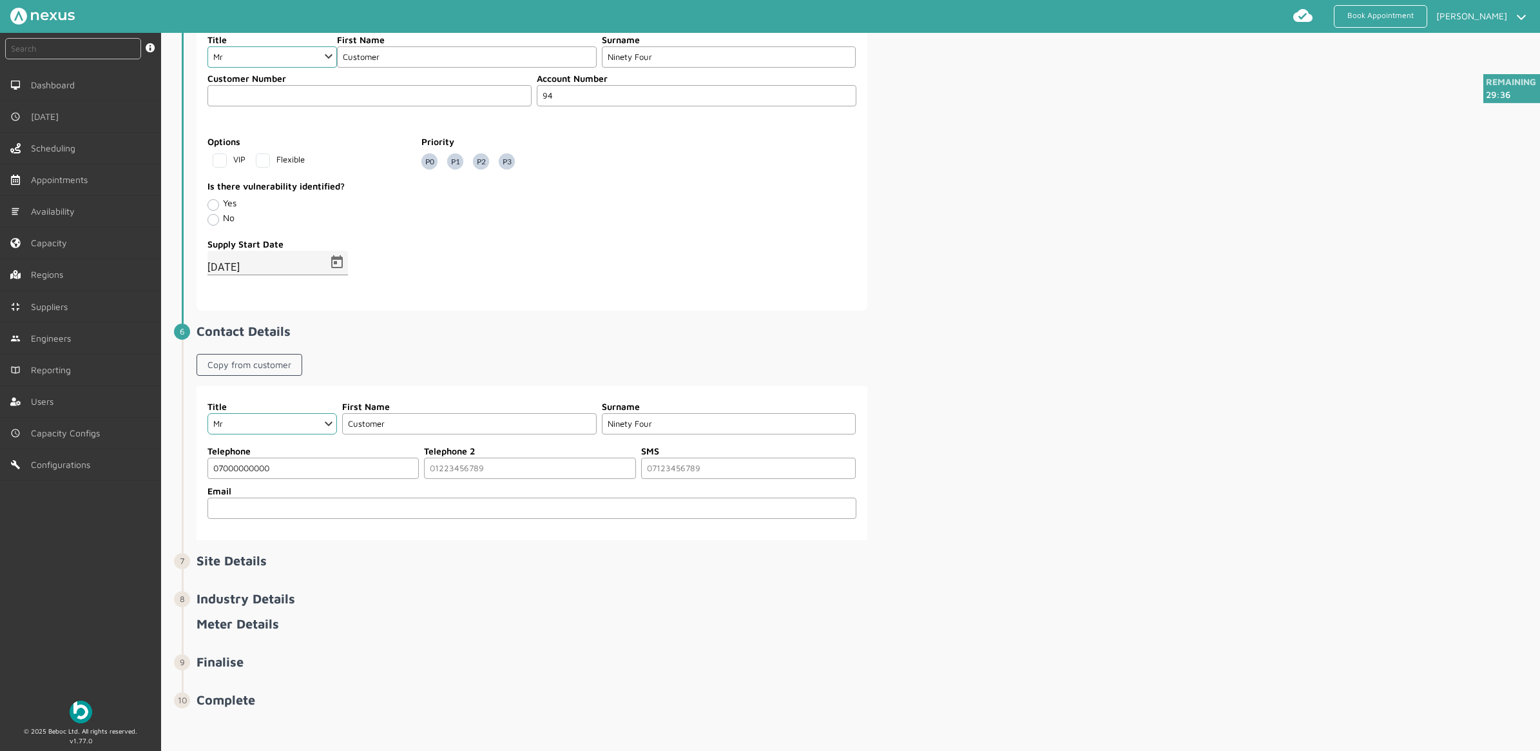
click at [503, 497] on input "email" at bounding box center [531, 507] width 649 height 21
type input "[PERSON_NAME][EMAIL_ADDRESS][PERSON_NAME][DOMAIN_NAME]"
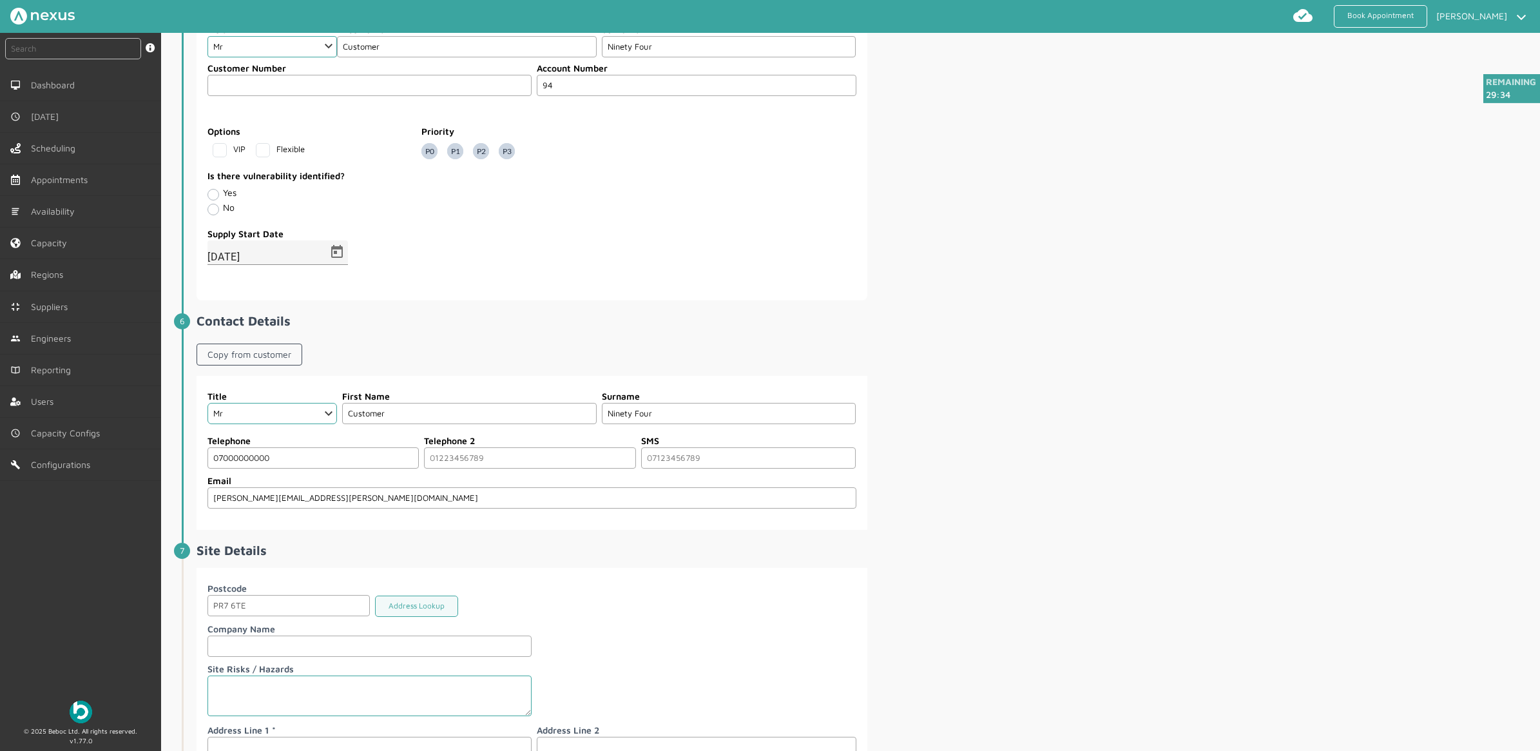
drag, startPoint x: 417, startPoint y: 503, endPoint x: -157, endPoint y: 504, distance: 574.1
click at [0, 504] on html "Book Appointment [PERSON_NAME] My profile Return to Hub Logout instant search S…" at bounding box center [770, 375] width 1540 height 751
click at [1071, 443] on div "Title Choose Dr Mr Mrs Miss Ms [PERSON_NAME] Sir [DEMOGRAPHIC_DATA] First Name …" at bounding box center [867, 453] width 1341 height 154
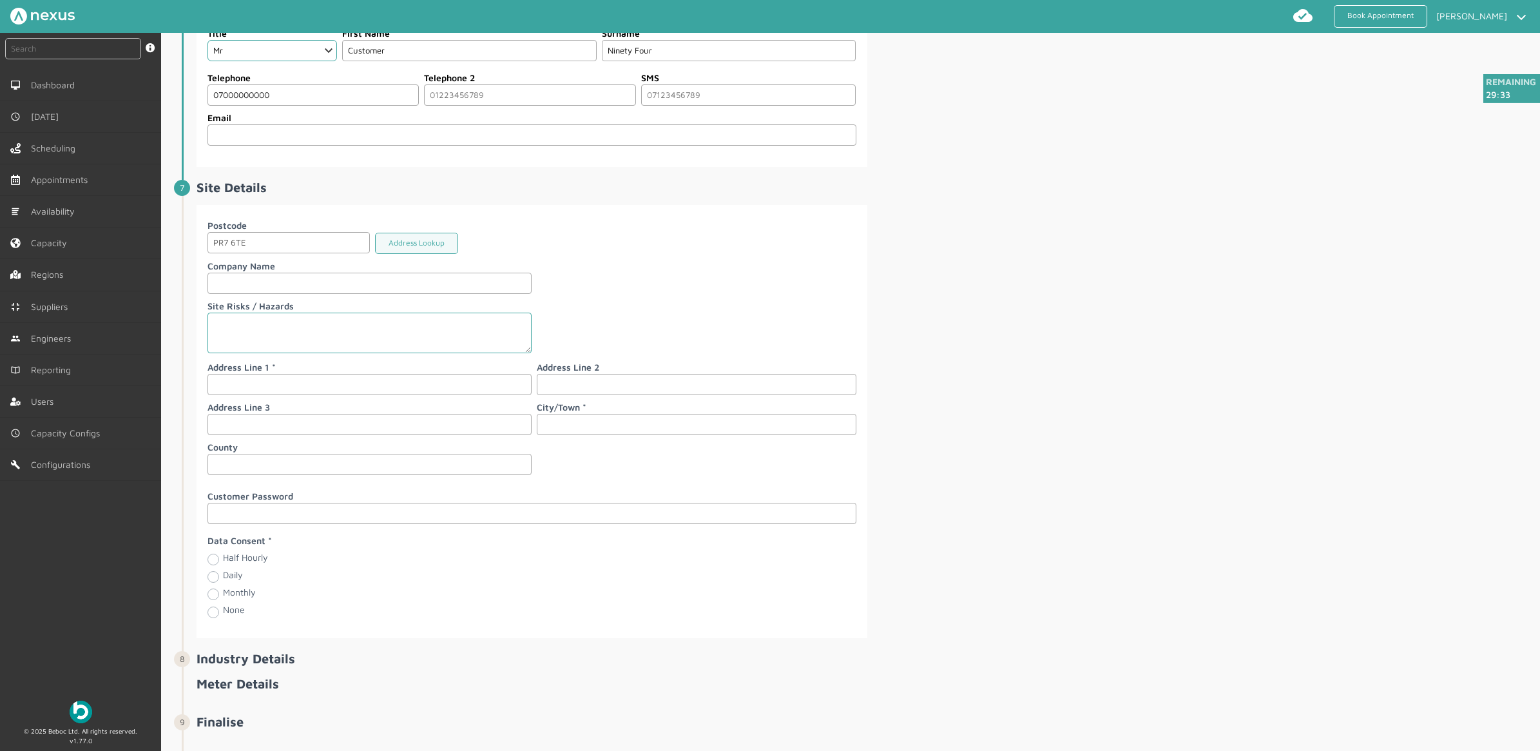
scroll to position [1252, 0]
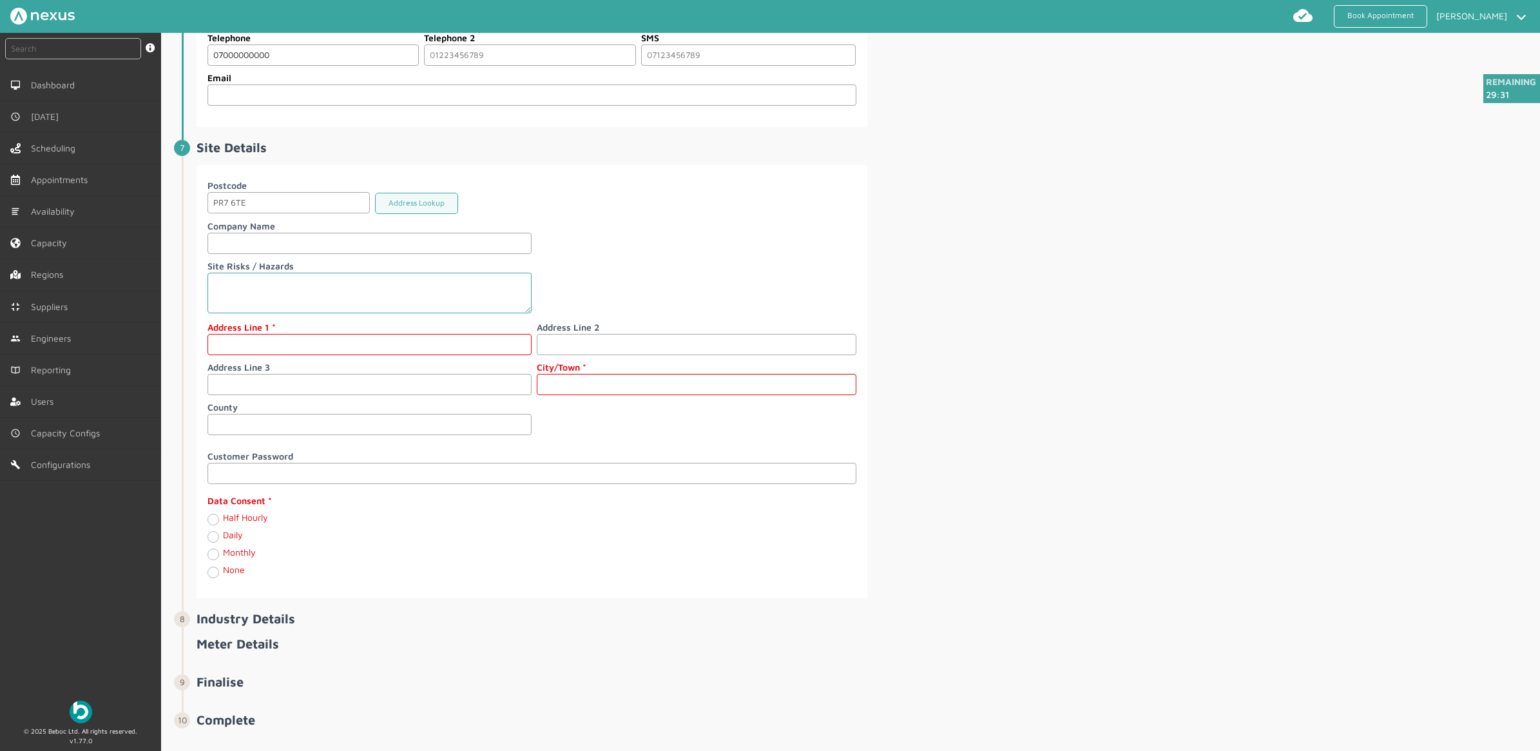
click at [267, 355] on input "text" at bounding box center [369, 344] width 324 height 21
type input "[STREET_ADDRESS]"
type input "[PERSON_NAME]"
click at [223, 557] on label "Monthly" at bounding box center [239, 551] width 33 height 11
click at [214, 560] on input "Monthly" at bounding box center [212, 553] width 10 height 13
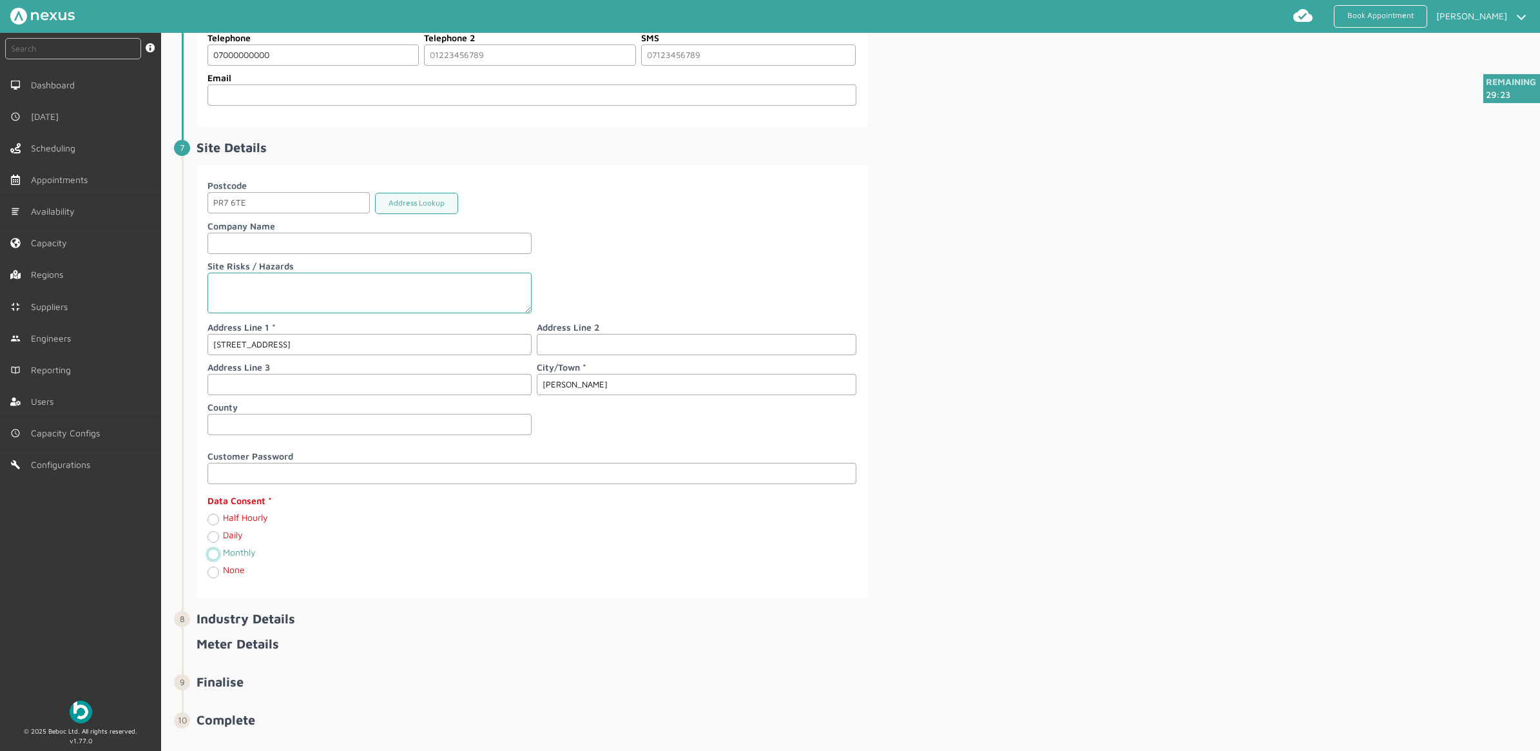
radio input "true"
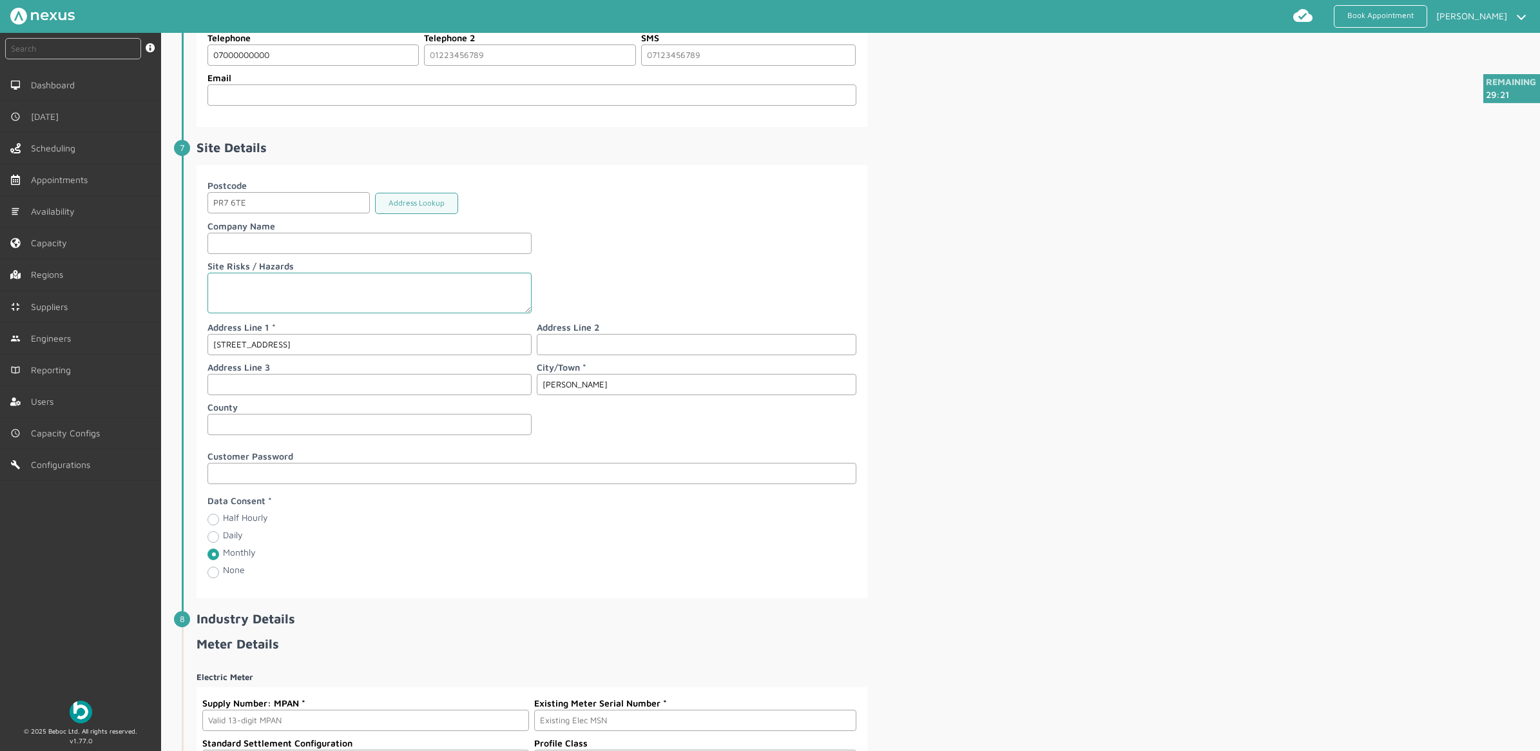
click at [223, 523] on label "Half Hourly" at bounding box center [245, 517] width 45 height 11
click at [213, 525] on Hourly "Half Hourly" at bounding box center [212, 518] width 10 height 13
radio Hourly "true"
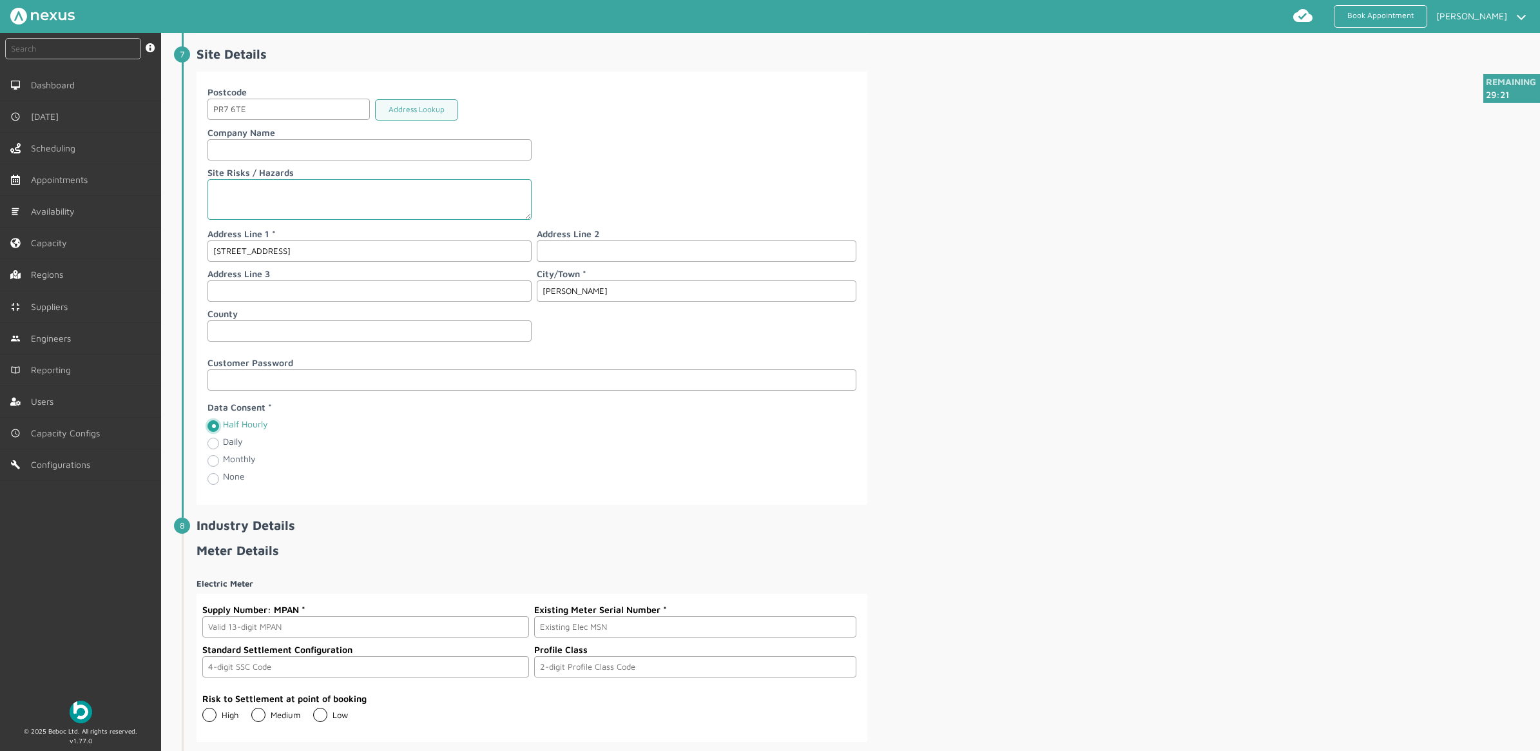
scroll to position [1460, 0]
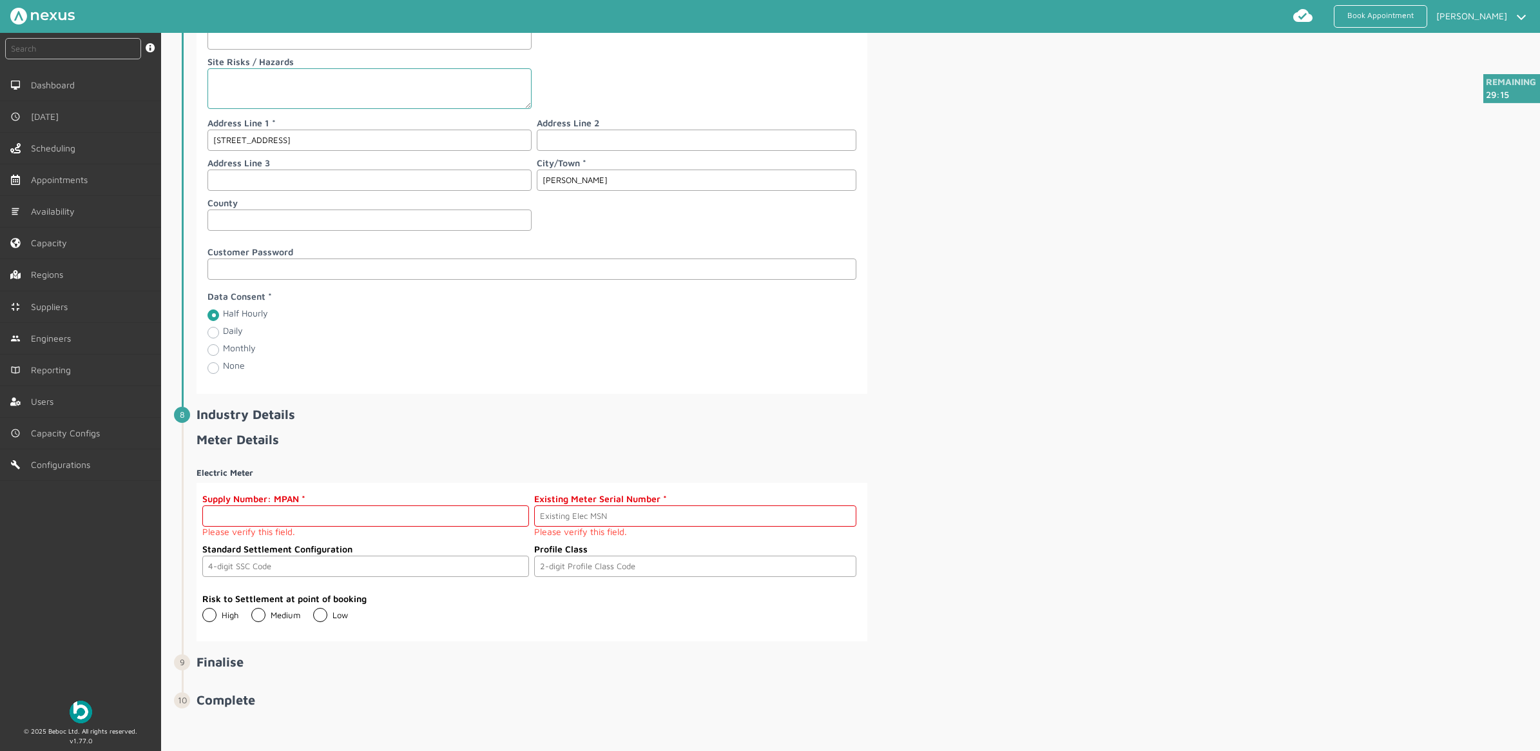
drag, startPoint x: 320, startPoint y: 526, endPoint x: 477, endPoint y: 526, distance: 157.2
click at [320, 526] on input "text" at bounding box center [365, 515] width 327 height 21
paste input "2303000000111"
type input "2303000000111"
click at [558, 537] on small "Please verify this field." at bounding box center [695, 531] width 322 height 10
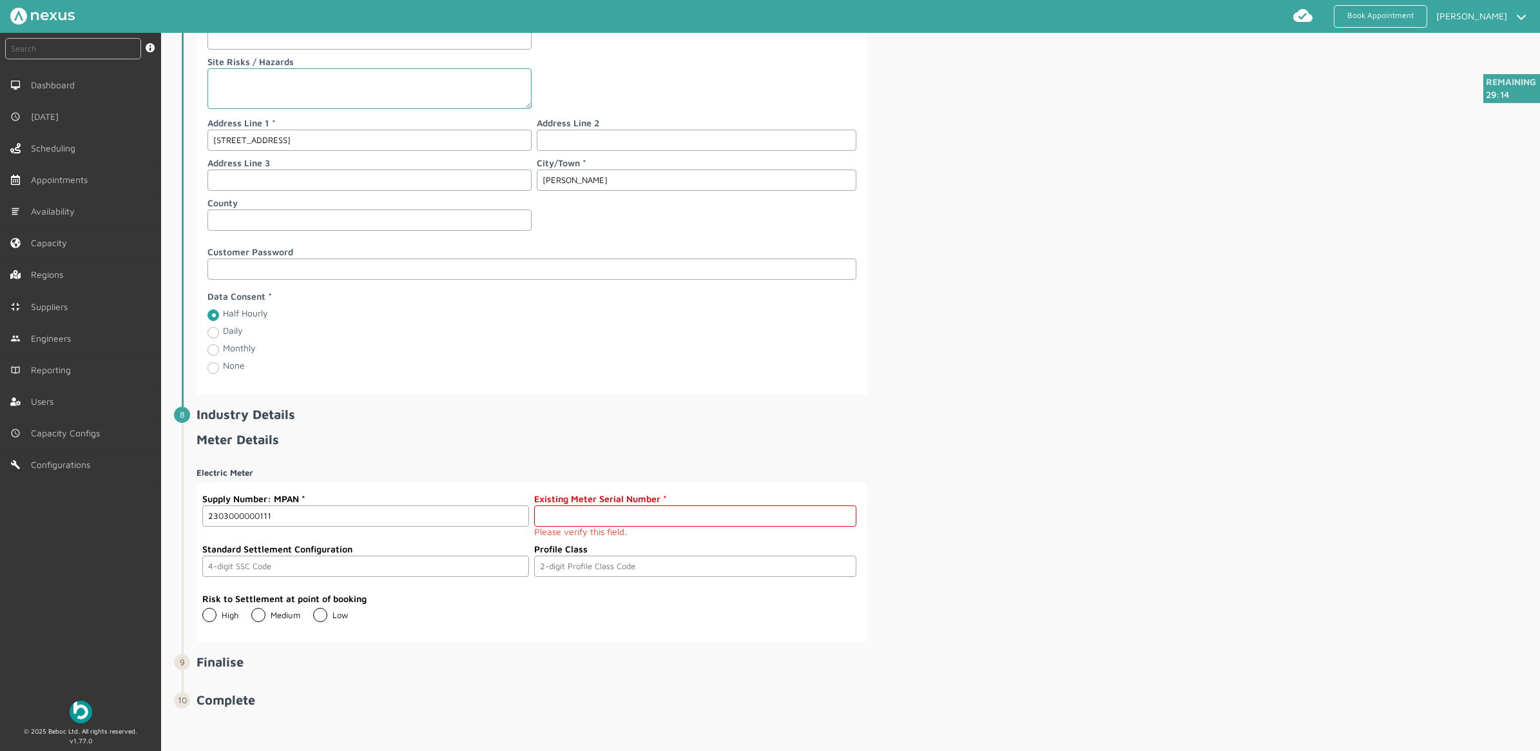
click at [590, 526] on input "text" at bounding box center [695, 515] width 322 height 21
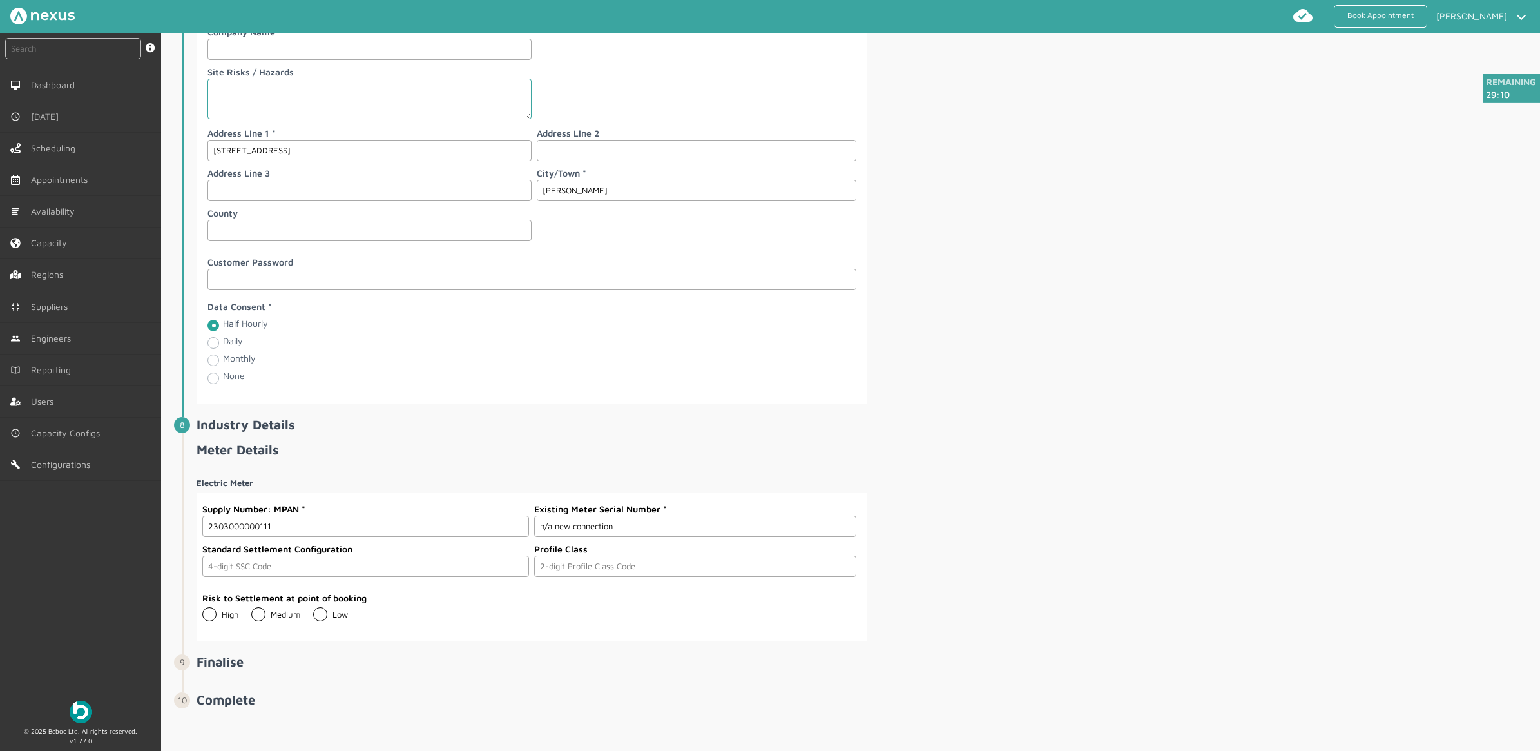
type input "n/a new connection"
click at [248, 558] on input "text" at bounding box center [365, 565] width 327 height 21
click at [1169, 461] on span "Meter Details Electric Meter Supply Number: MPAN 2303000000111 Existing Meter S…" at bounding box center [867, 541] width 1341 height 198
click at [321, 619] on label "Low" at bounding box center [330, 614] width 35 height 10
click at [313, 610] on input "Low" at bounding box center [312, 609] width 1 height 1
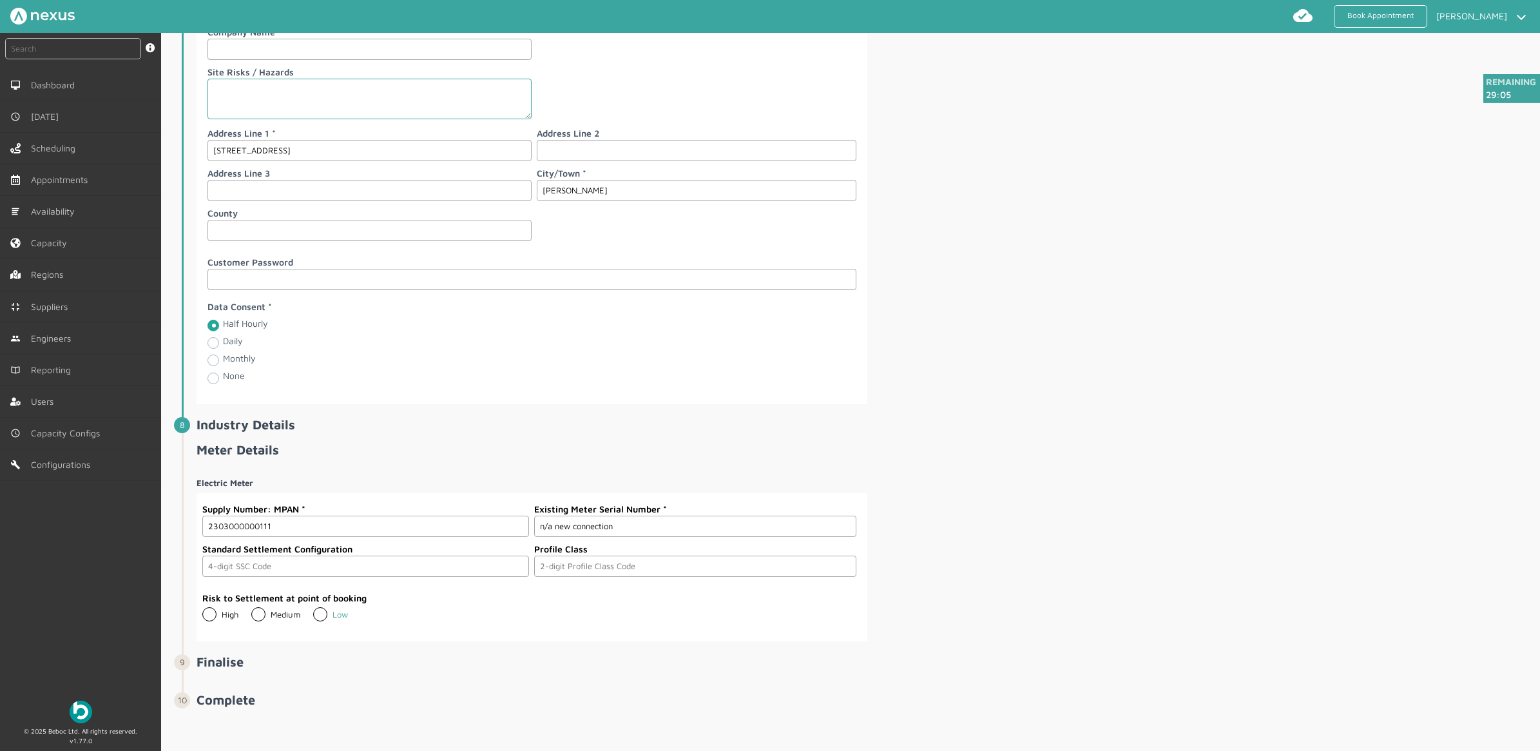
radio input "true"
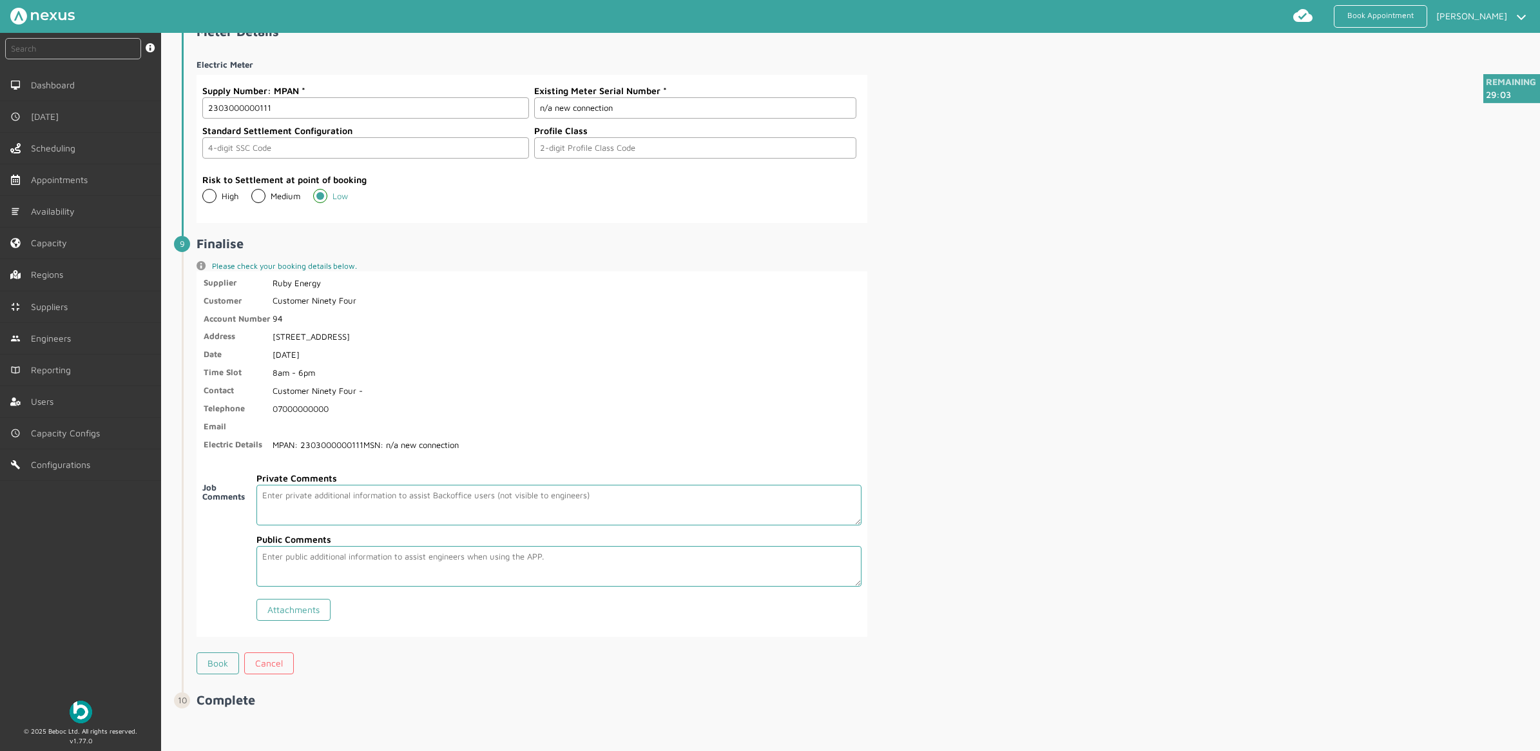
scroll to position [1876, 0]
click at [216, 664] on link "Book" at bounding box center [218, 663] width 43 height 22
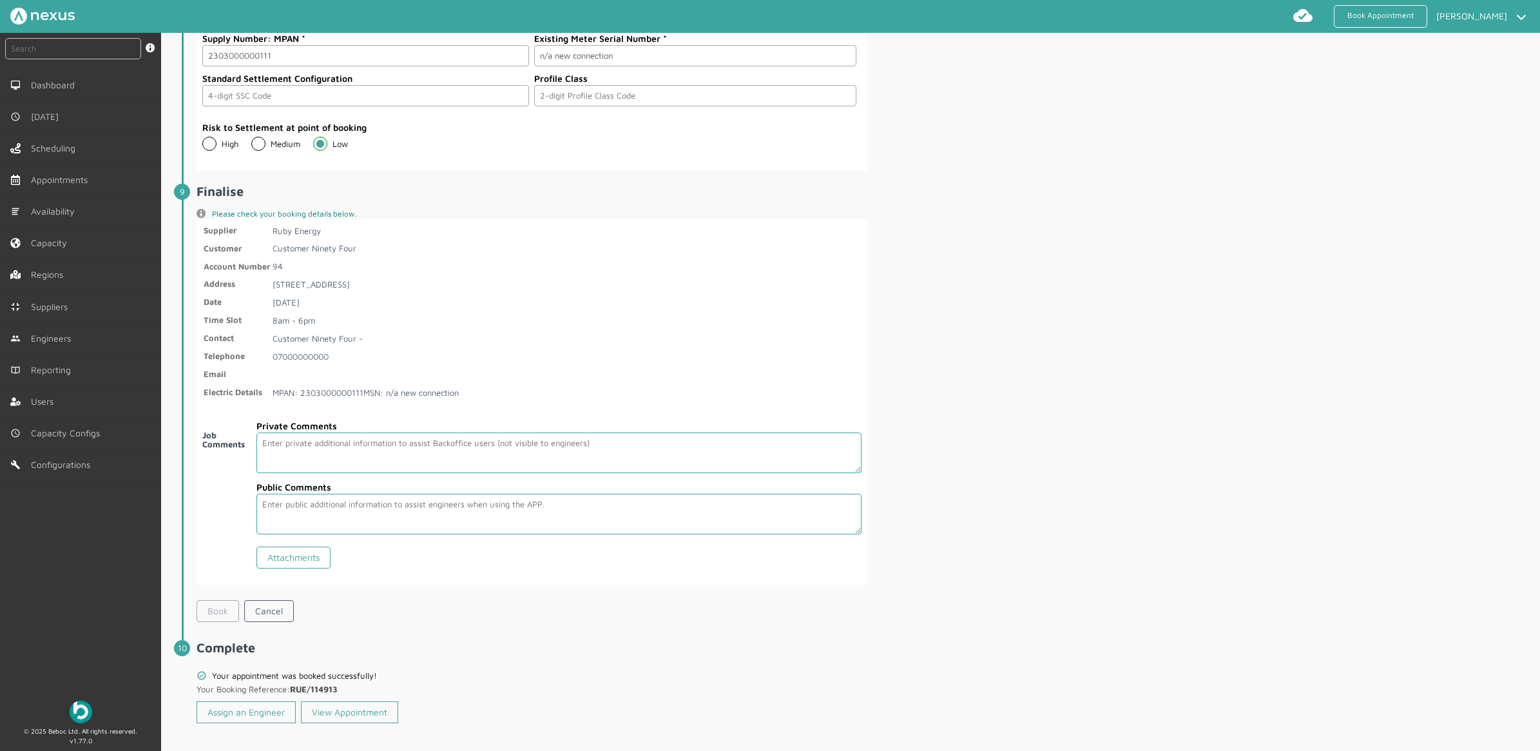
scroll to position [1935, 0]
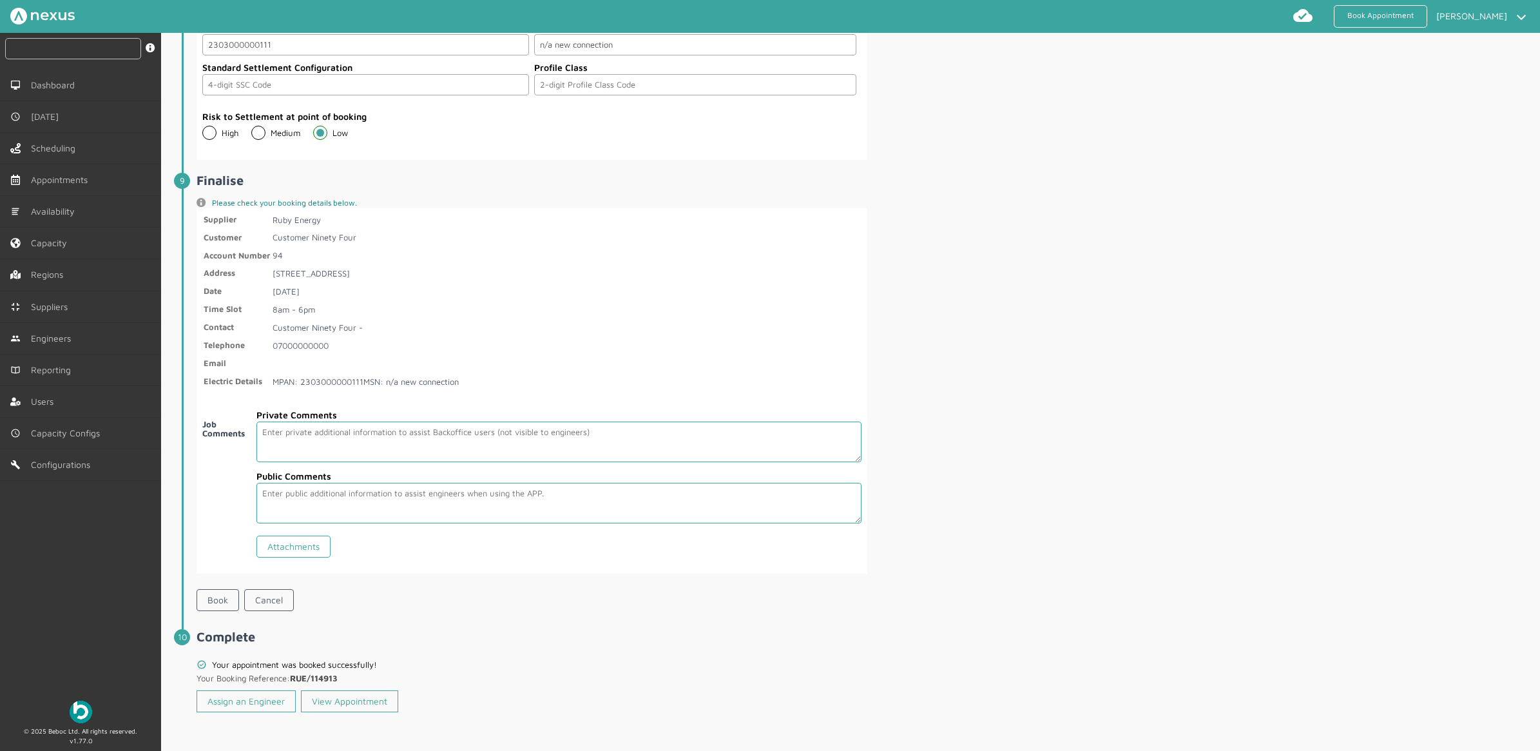
click at [84, 41] on input "text" at bounding box center [73, 48] width 136 height 21
type input "114913"
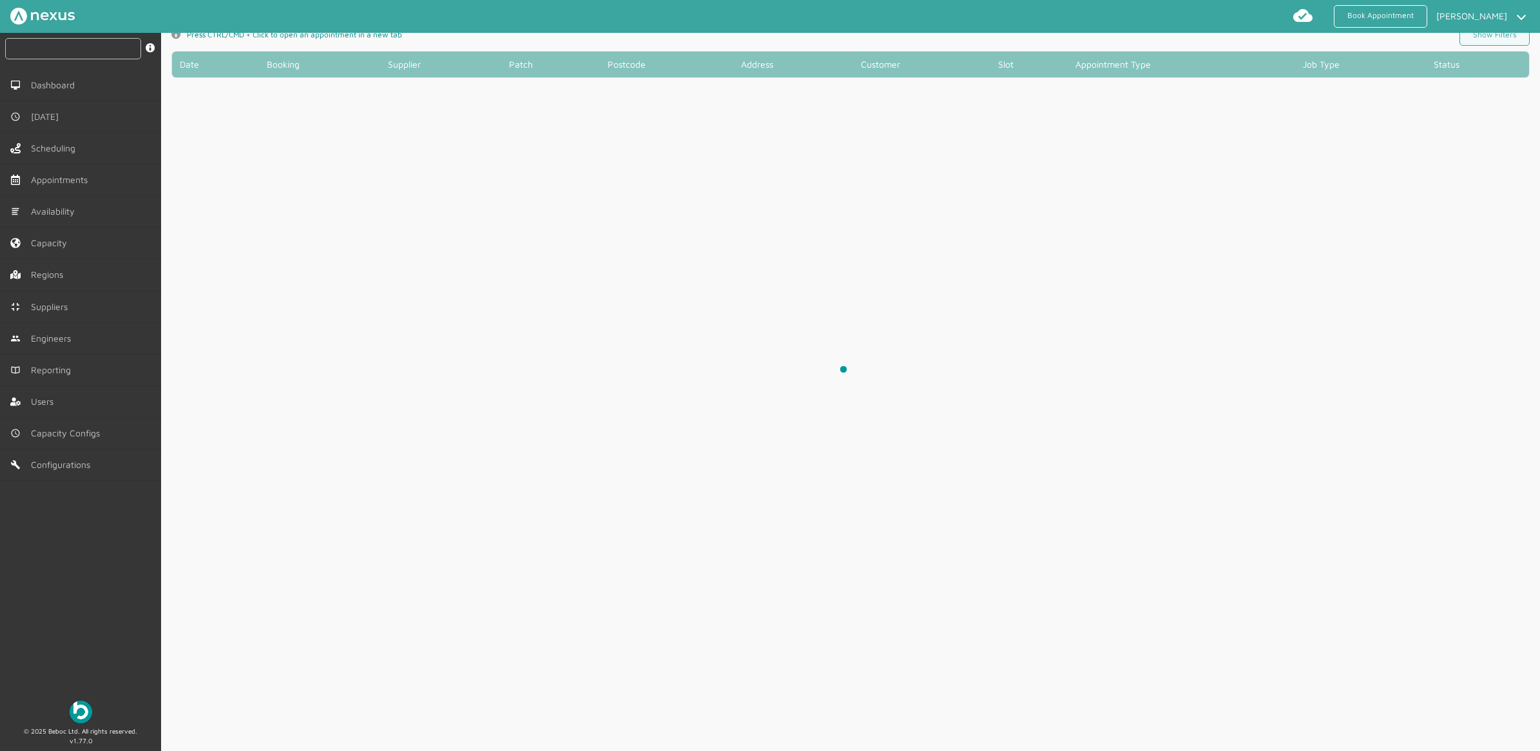
scroll to position [5, 0]
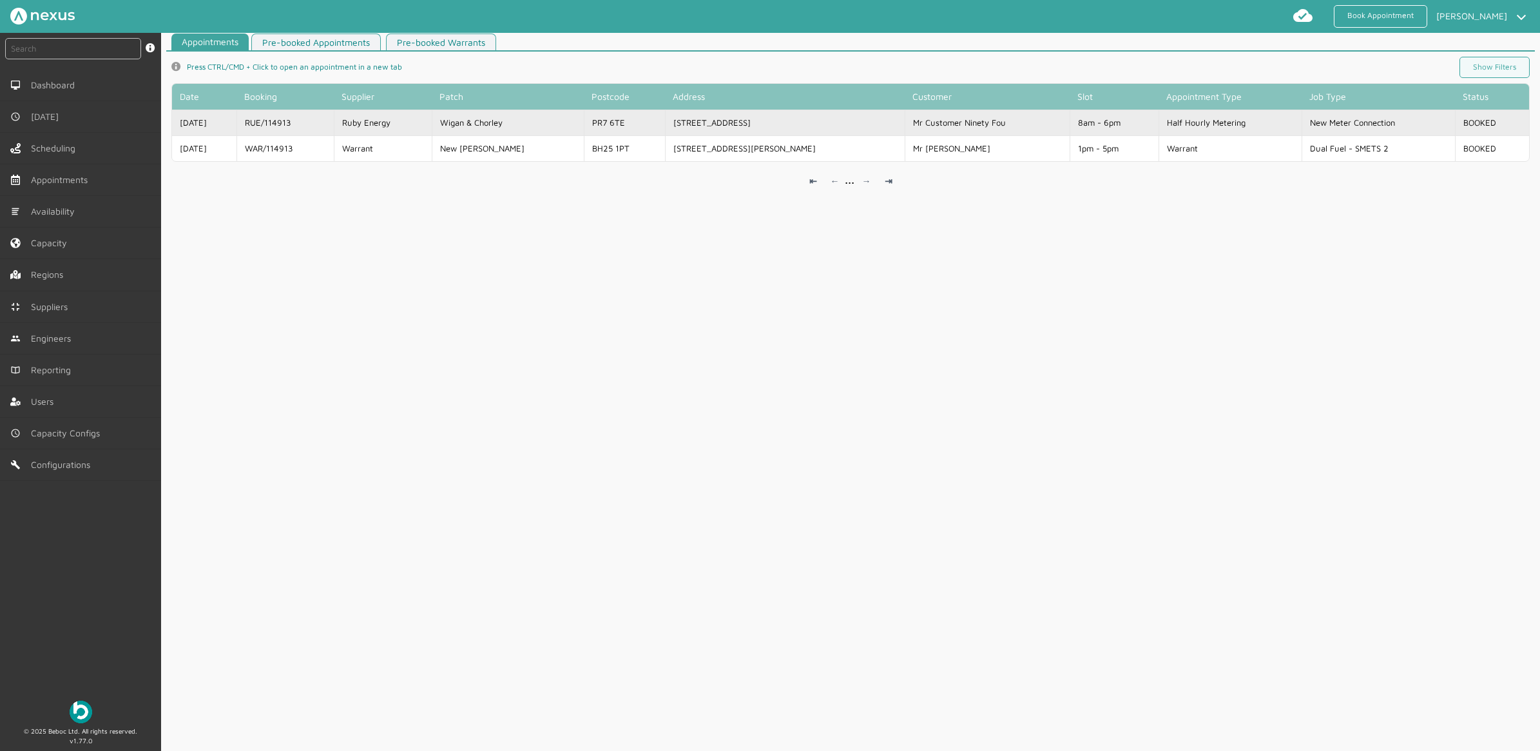
click at [772, 115] on td "[STREET_ADDRESS]" at bounding box center [785, 123] width 240 height 26
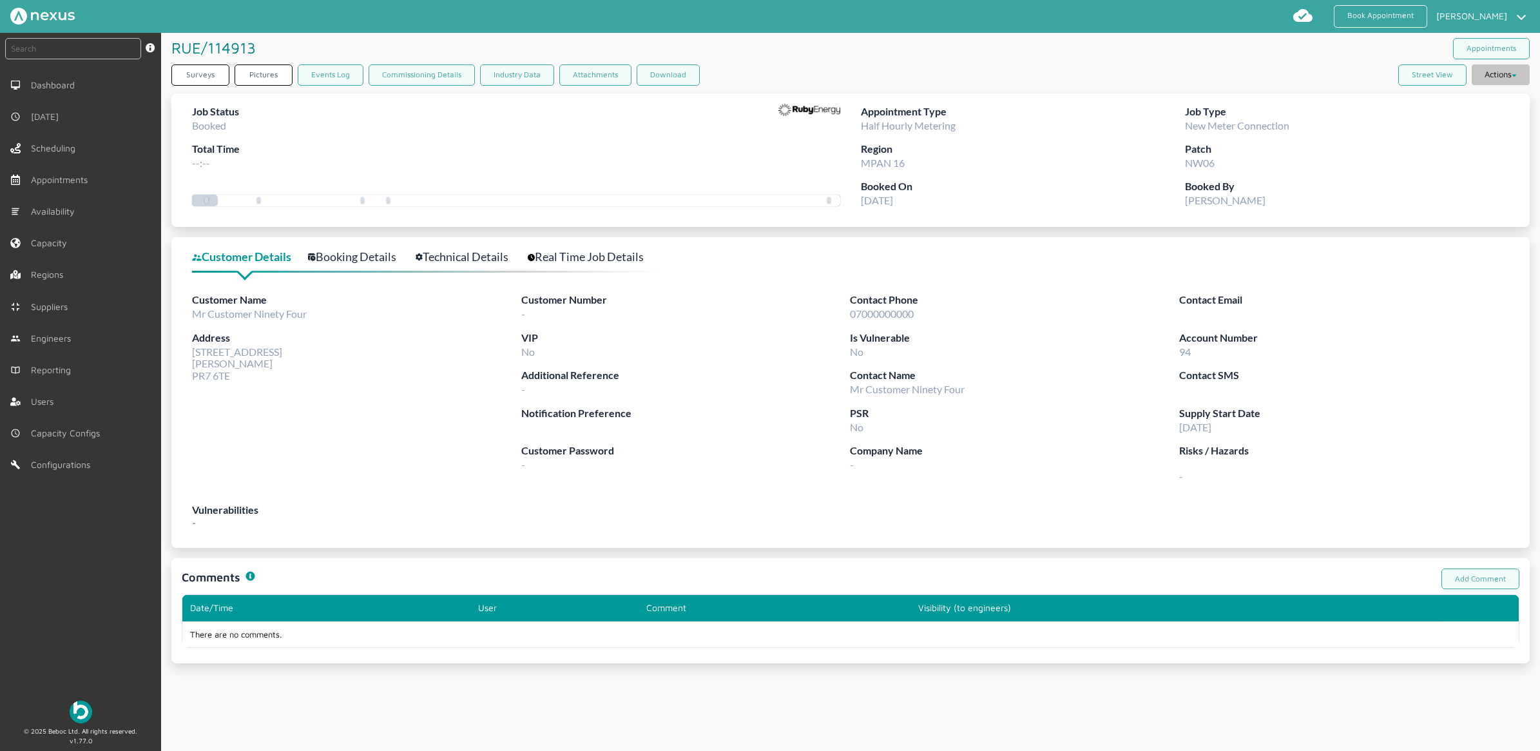
click at [1489, 76] on button "Actions" at bounding box center [1501, 74] width 58 height 21
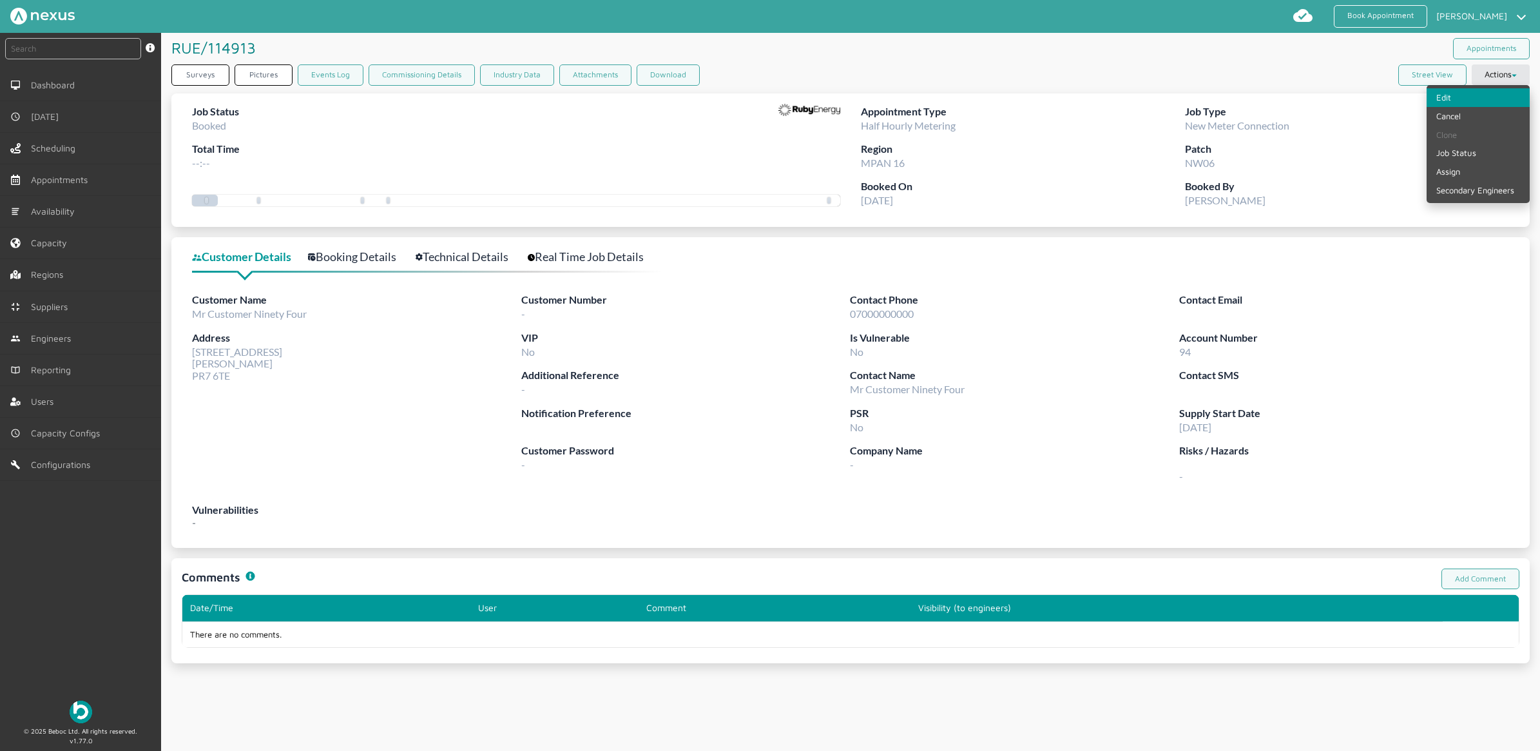
click at [1461, 100] on link "Edit" at bounding box center [1478, 97] width 103 height 19
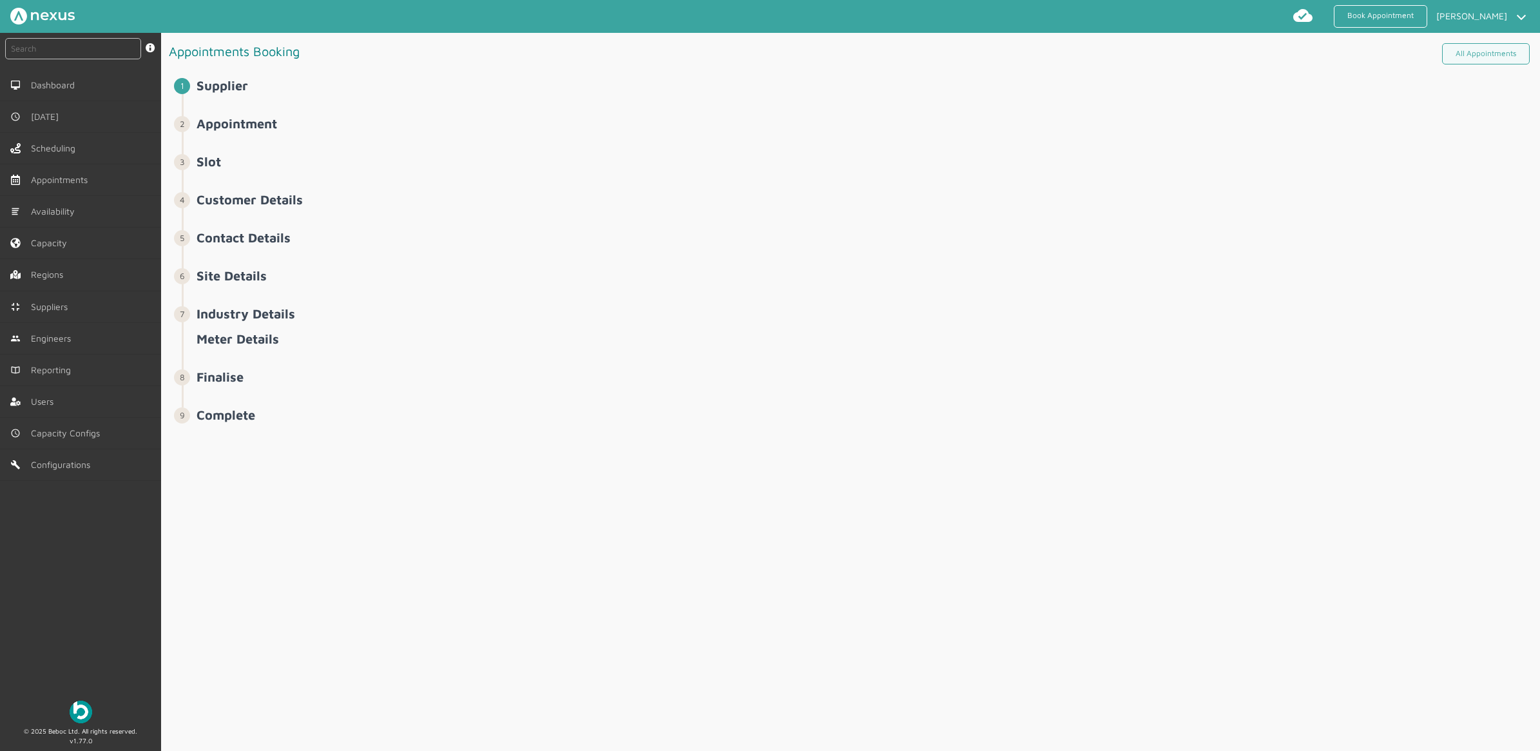
select select "8: 6422ec7fcd44966678f35e74"
select select "9: 648b5f9164a2910e14c32d25"
select select "2: Mr"
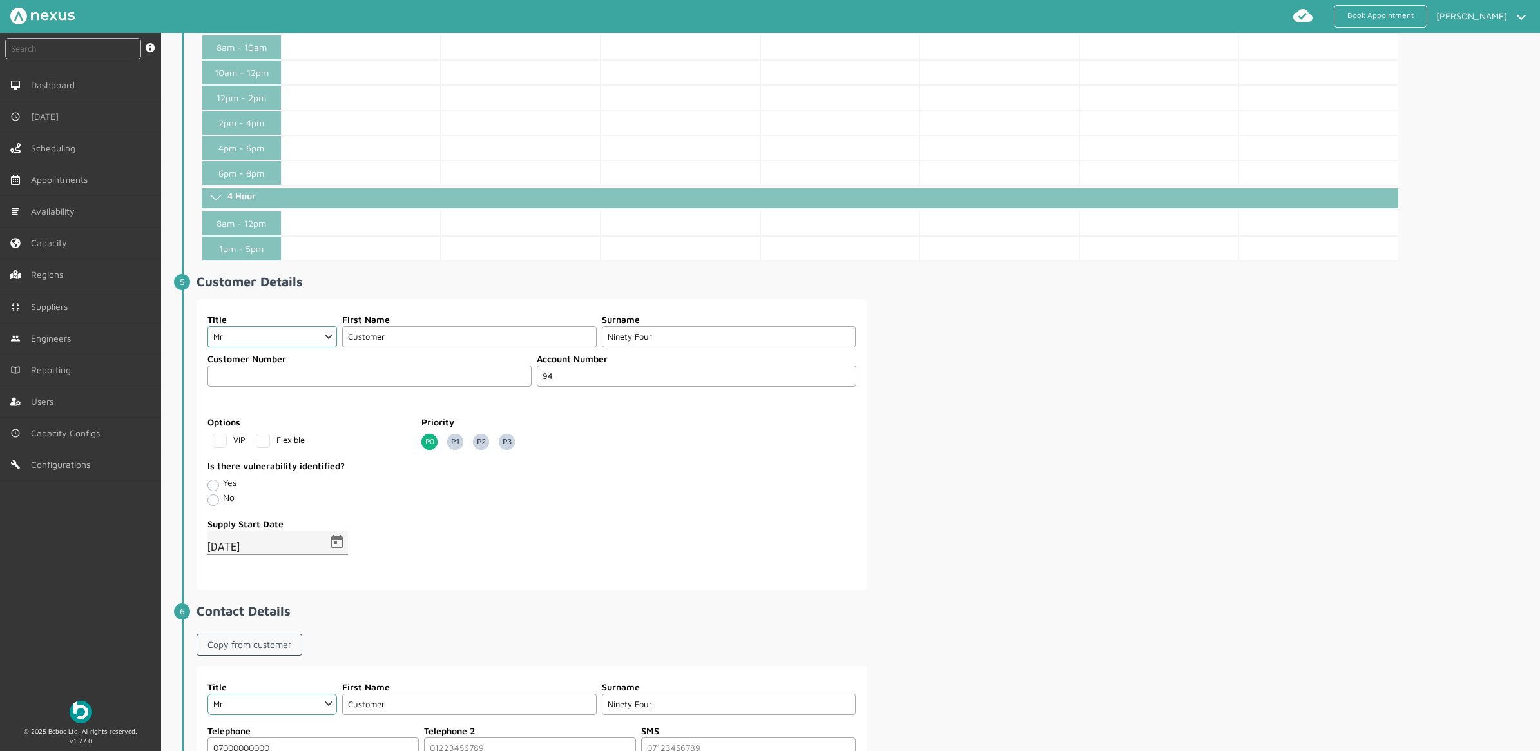
scroll to position [483, 0]
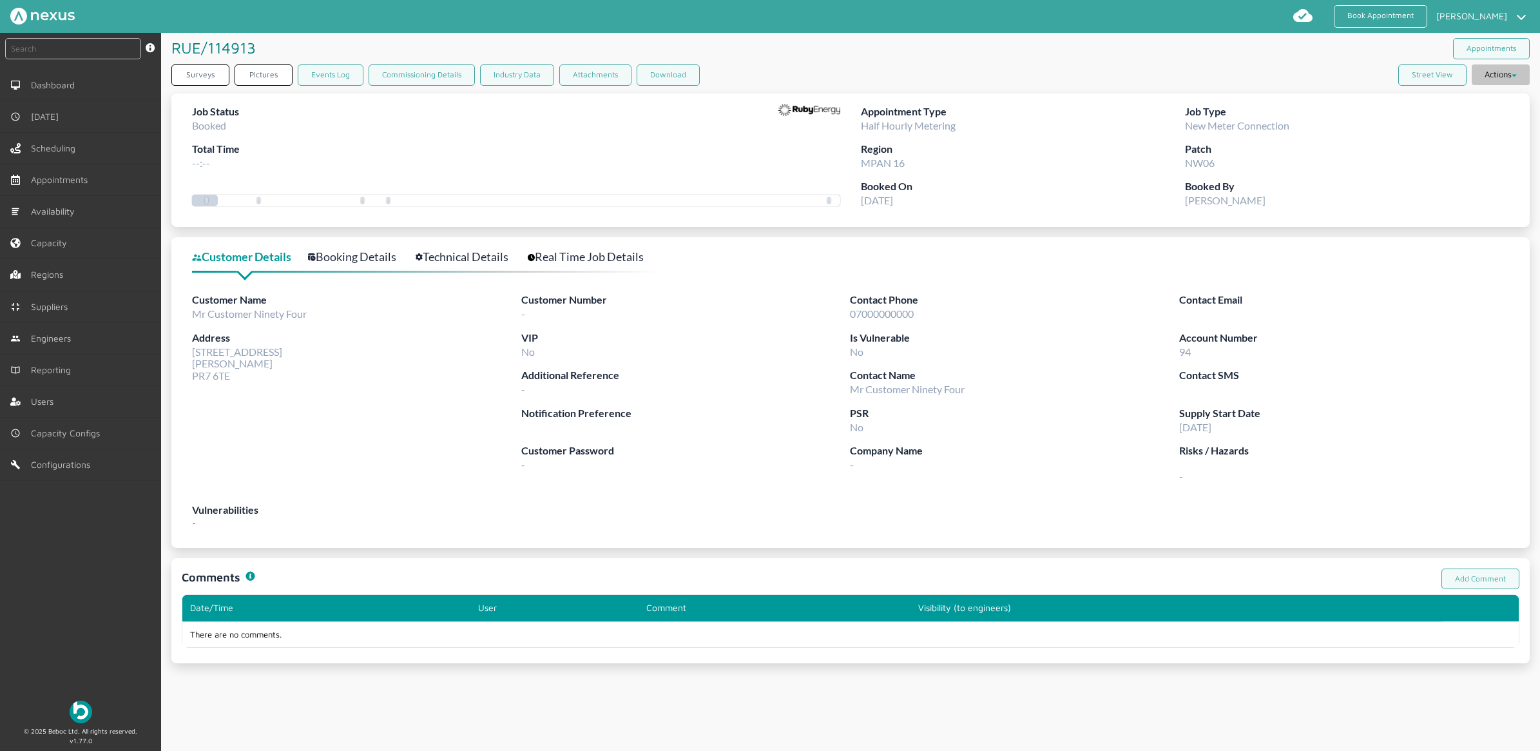
click at [1483, 81] on button "Actions" at bounding box center [1501, 74] width 58 height 21
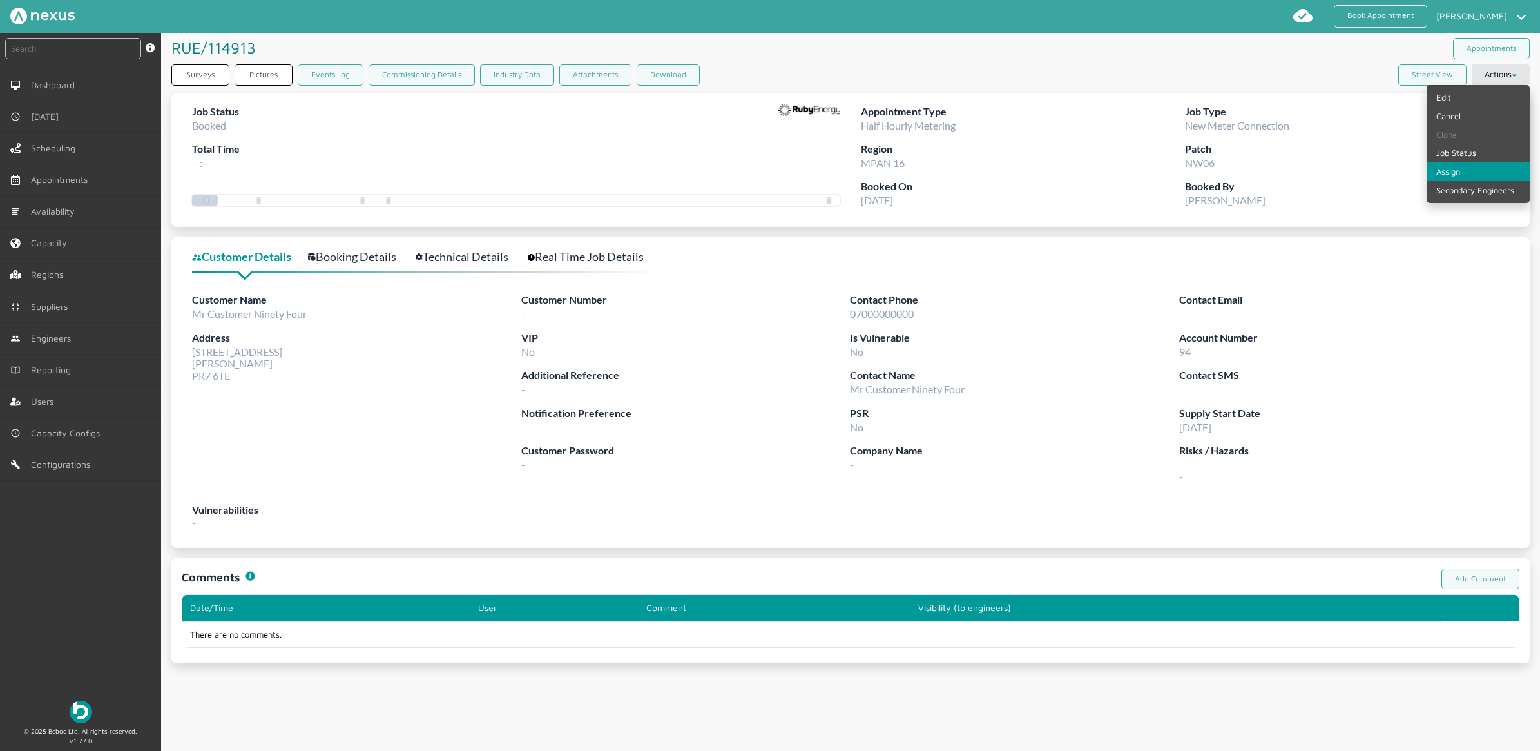
click at [1445, 166] on link "Assign" at bounding box center [1478, 171] width 103 height 19
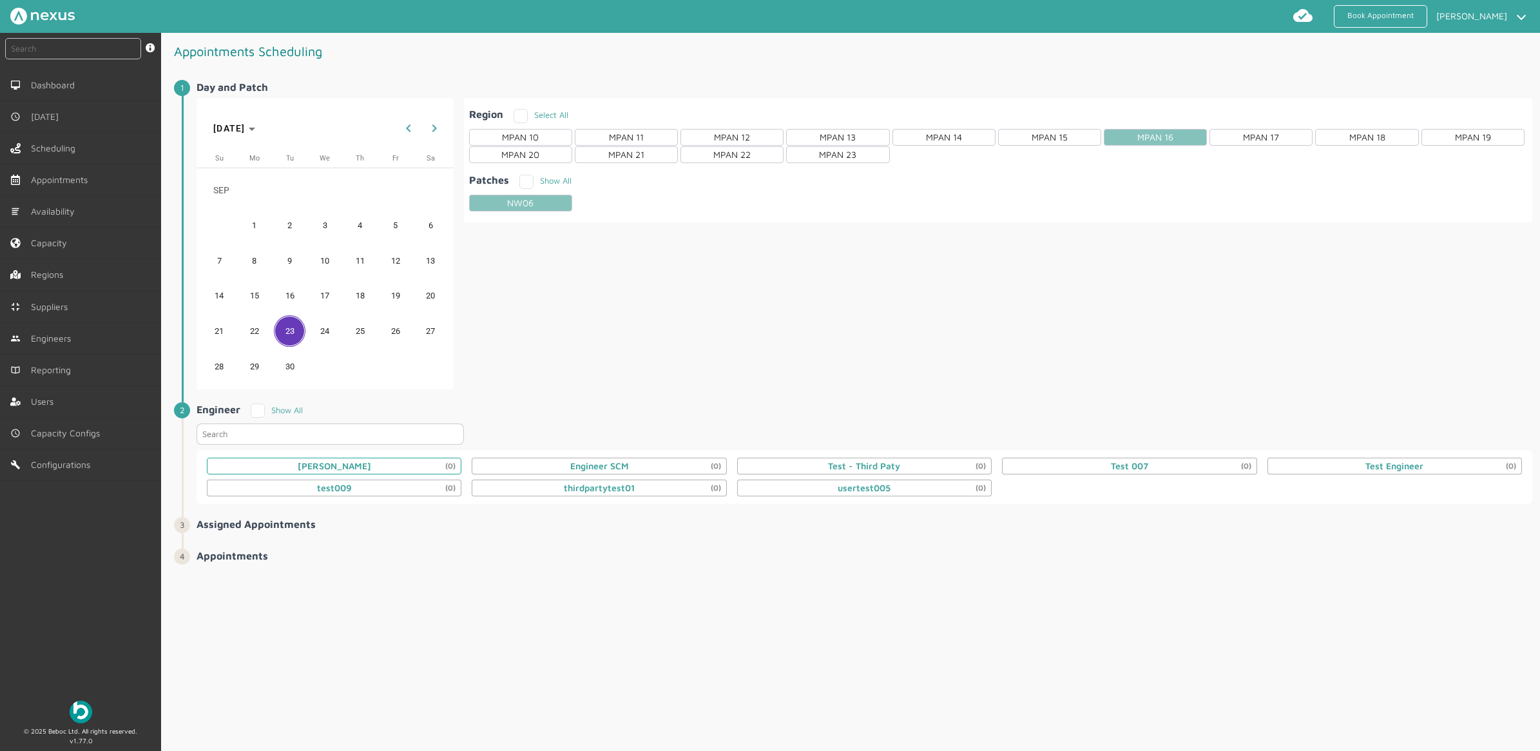
click at [365, 471] on div "[PERSON_NAME] (0)" at bounding box center [334, 465] width 255 height 17
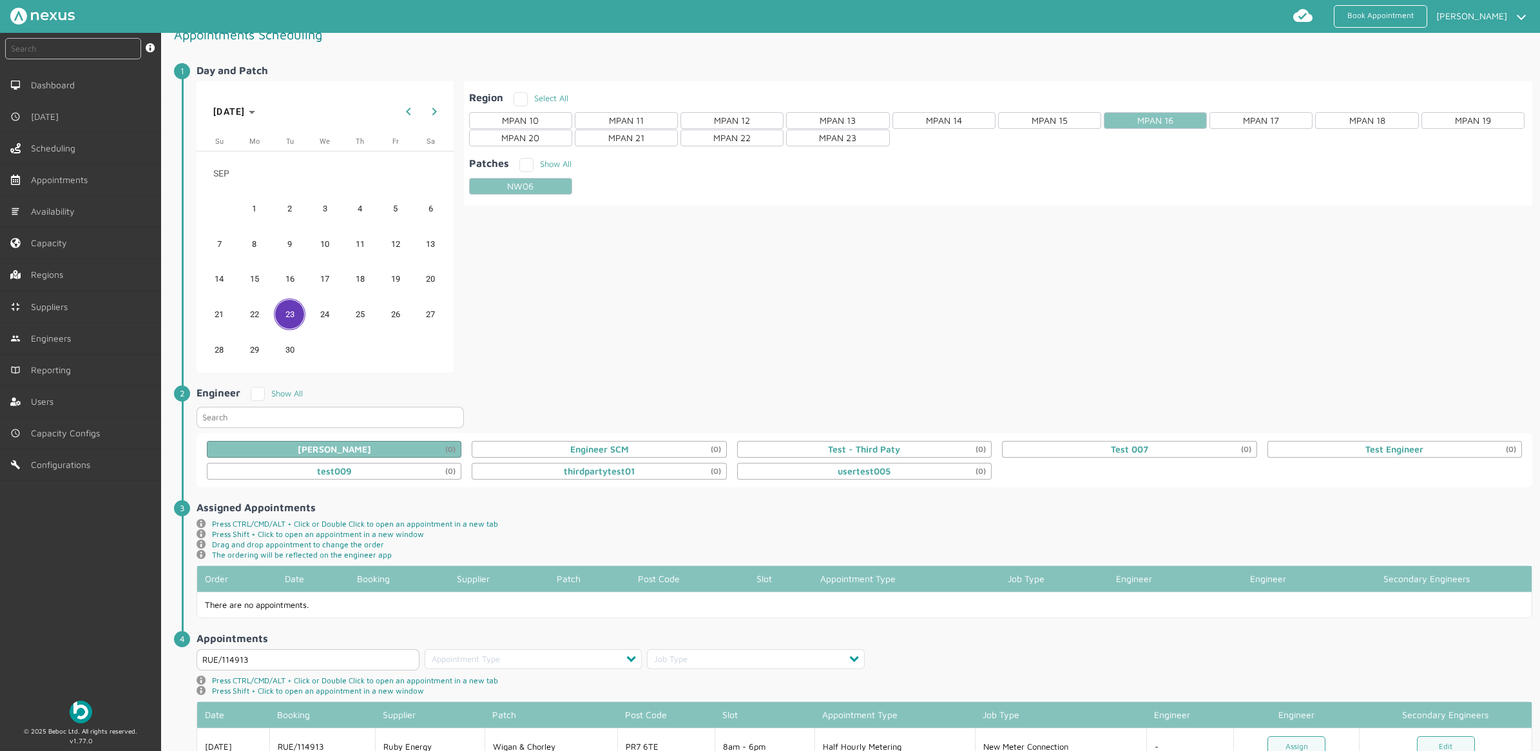
scroll to position [66, 0]
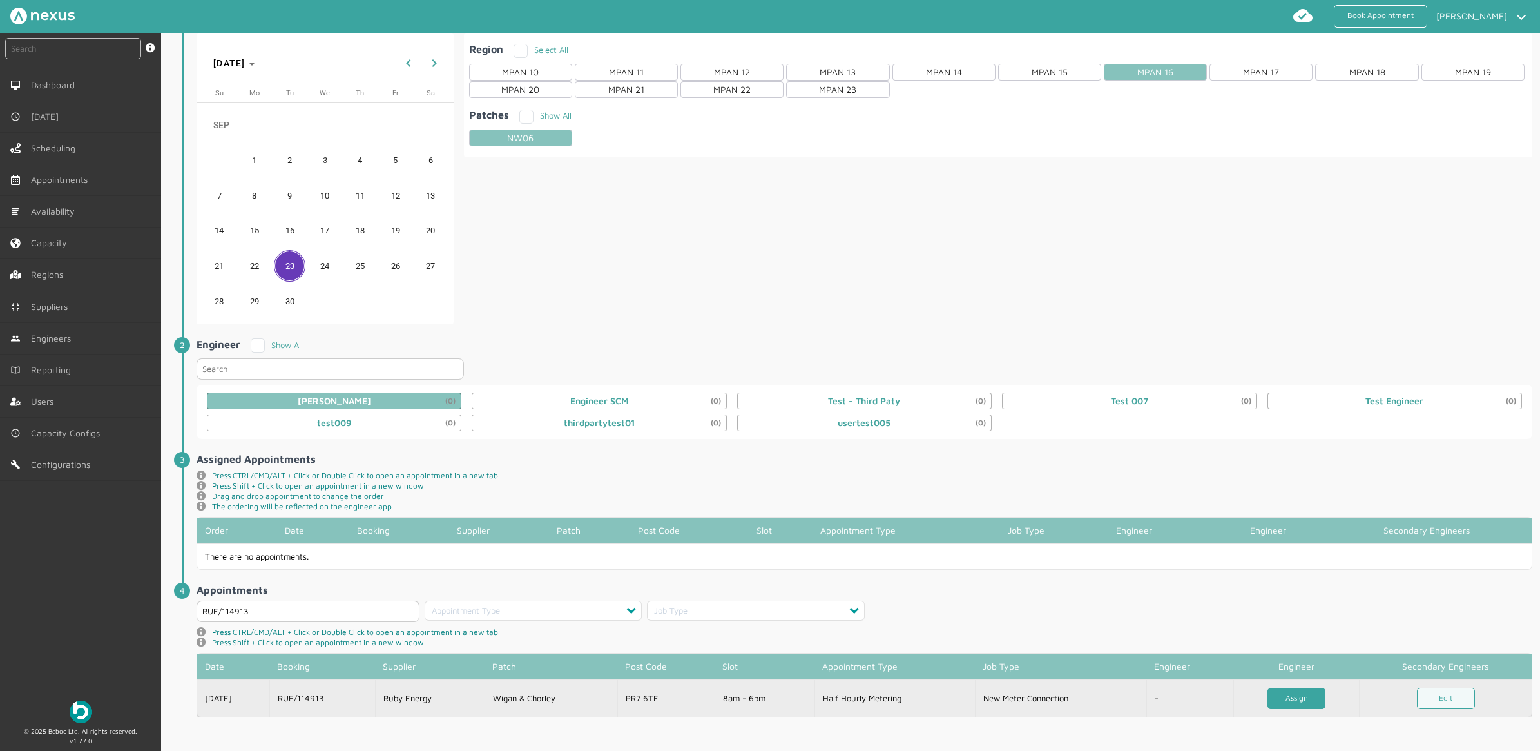
click at [1278, 700] on link "Assign" at bounding box center [1296, 697] width 58 height 21
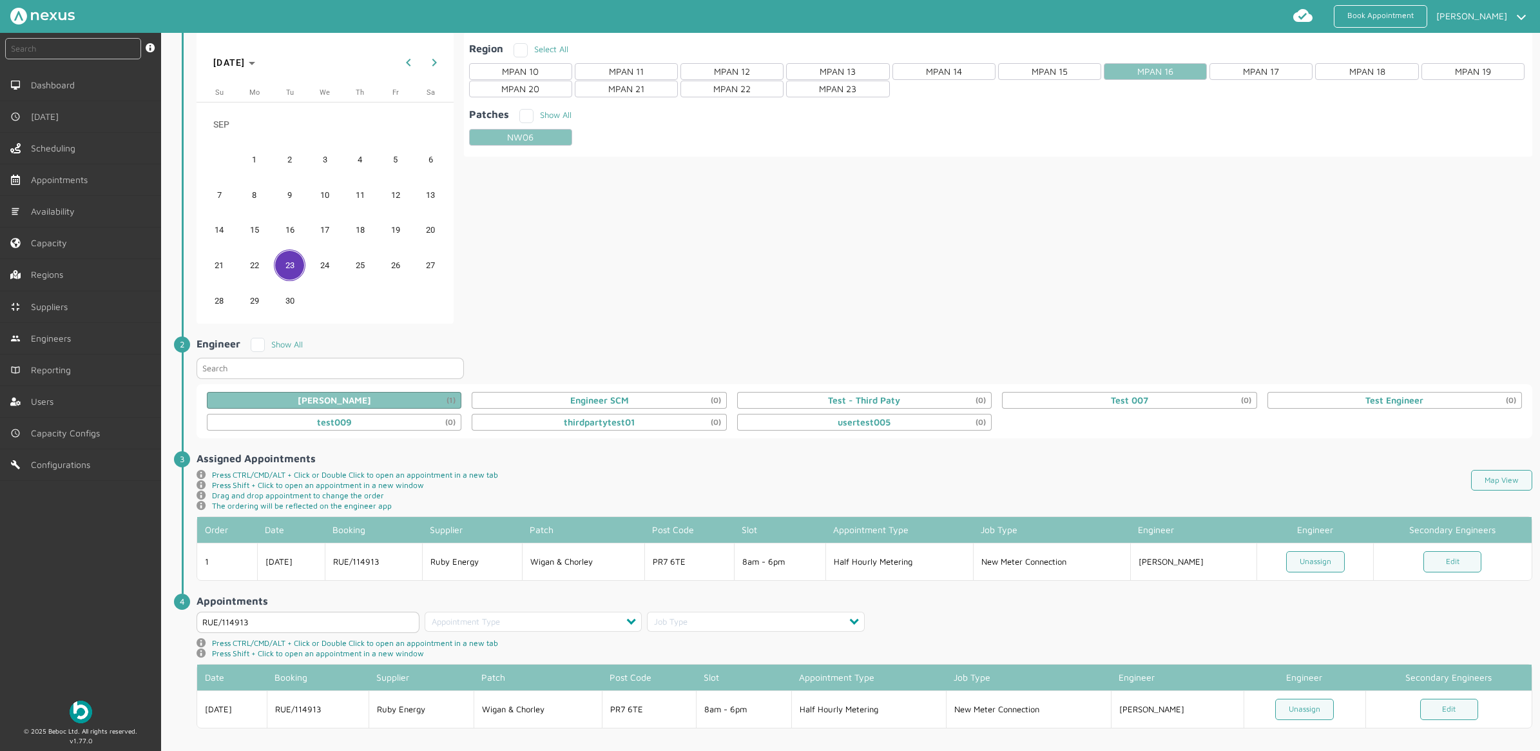
click at [39, 62] on div at bounding box center [73, 51] width 136 height 26
click at [40, 55] on input "text" at bounding box center [73, 48] width 136 height 21
type input "114913"
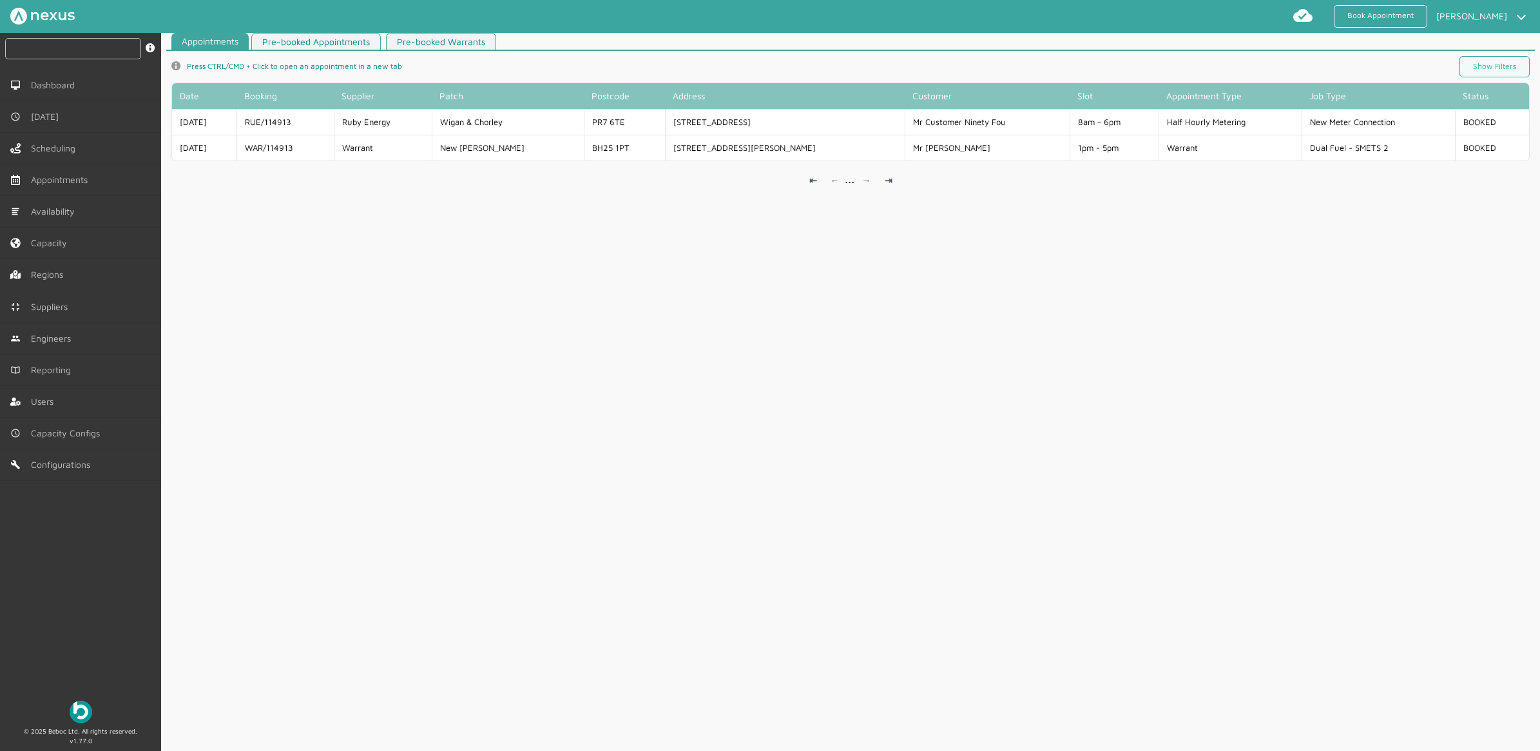
scroll to position [5, 0]
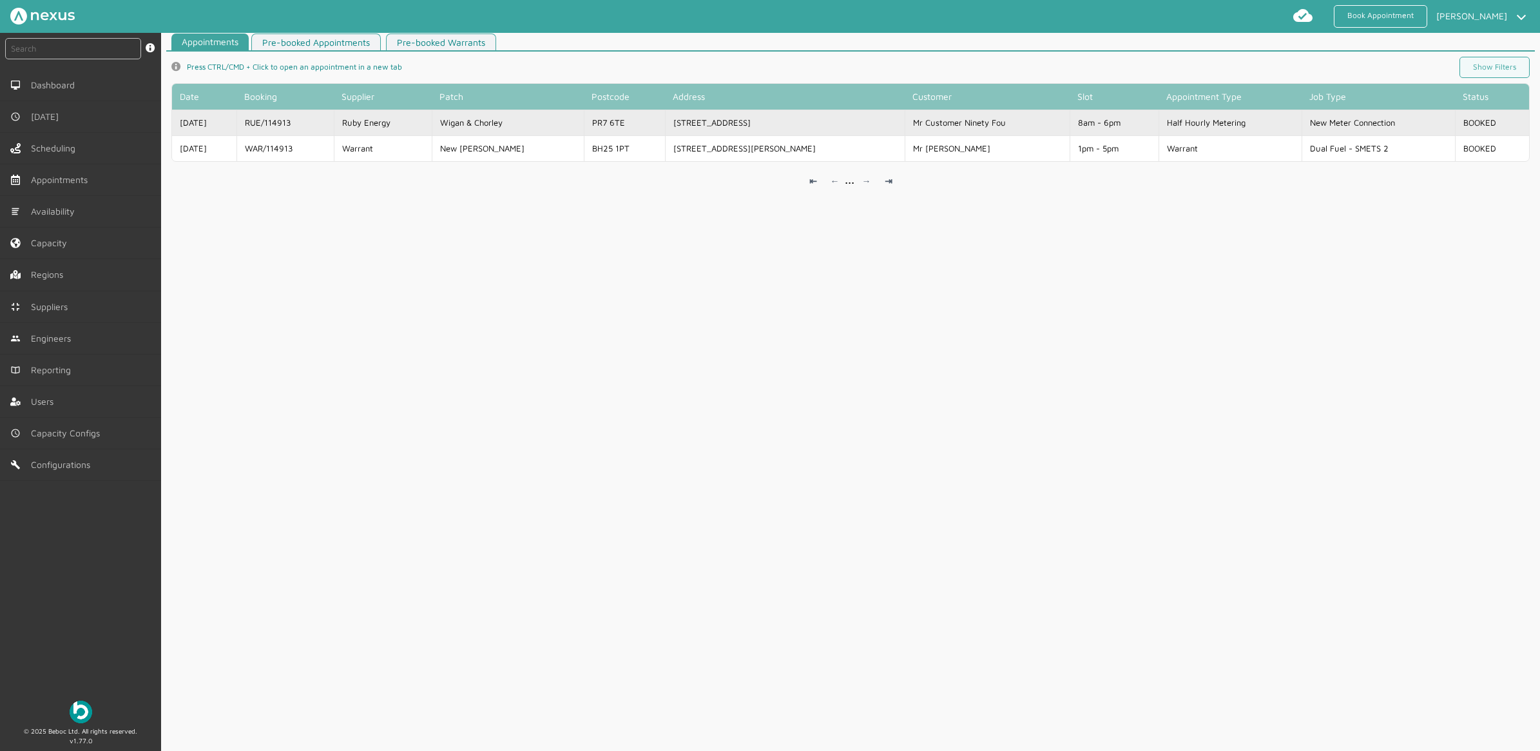
click at [385, 121] on td "Ruby Energy" at bounding box center [382, 123] width 97 height 26
